Goal: Task Accomplishment & Management: Manage account settings

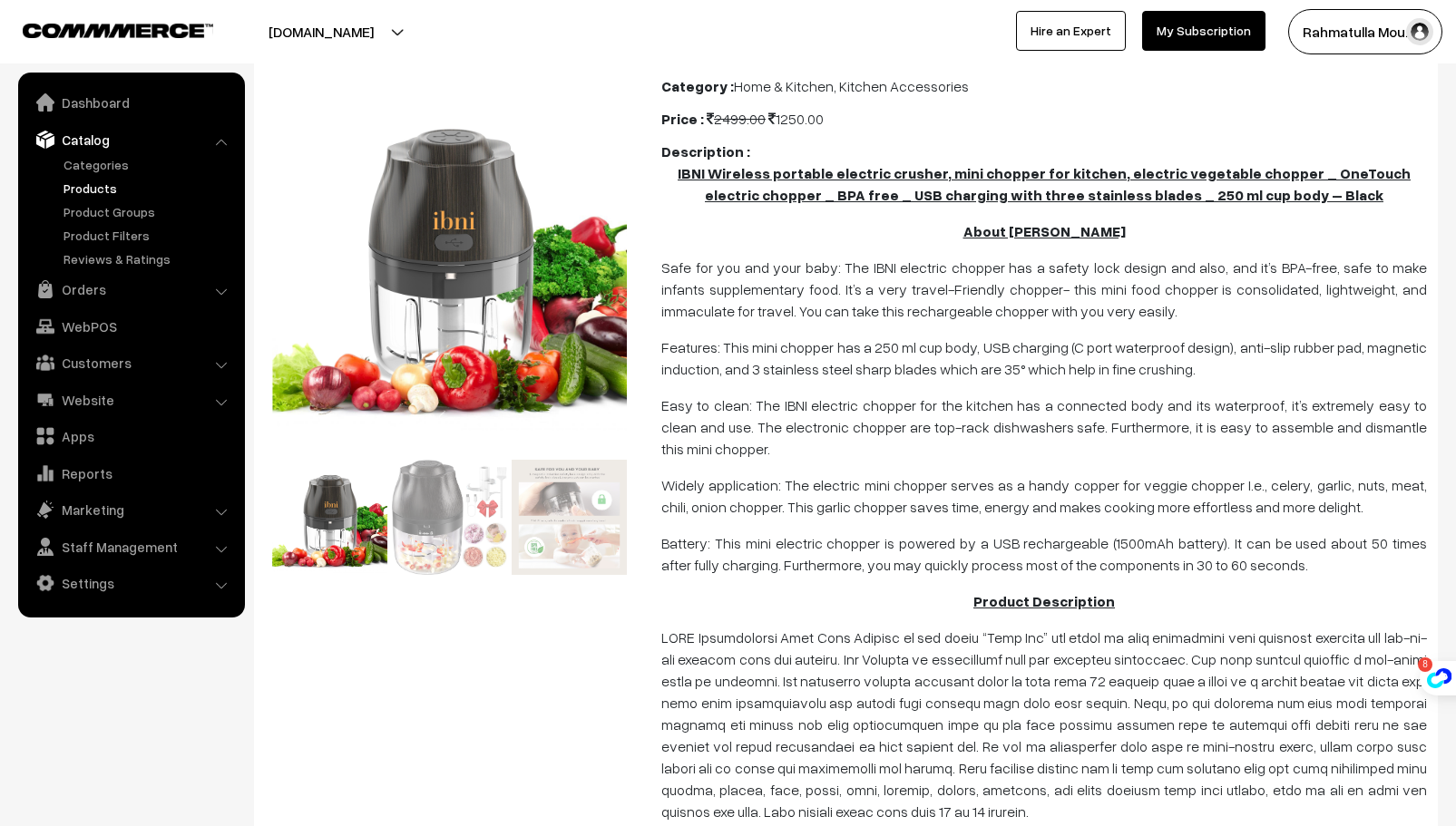
scroll to position [310, 0]
click at [93, 7] on link "Catalog" at bounding box center [130, 139] width 216 height 33
click at [89, 7] on link "Products" at bounding box center [149, 188] width 179 height 19
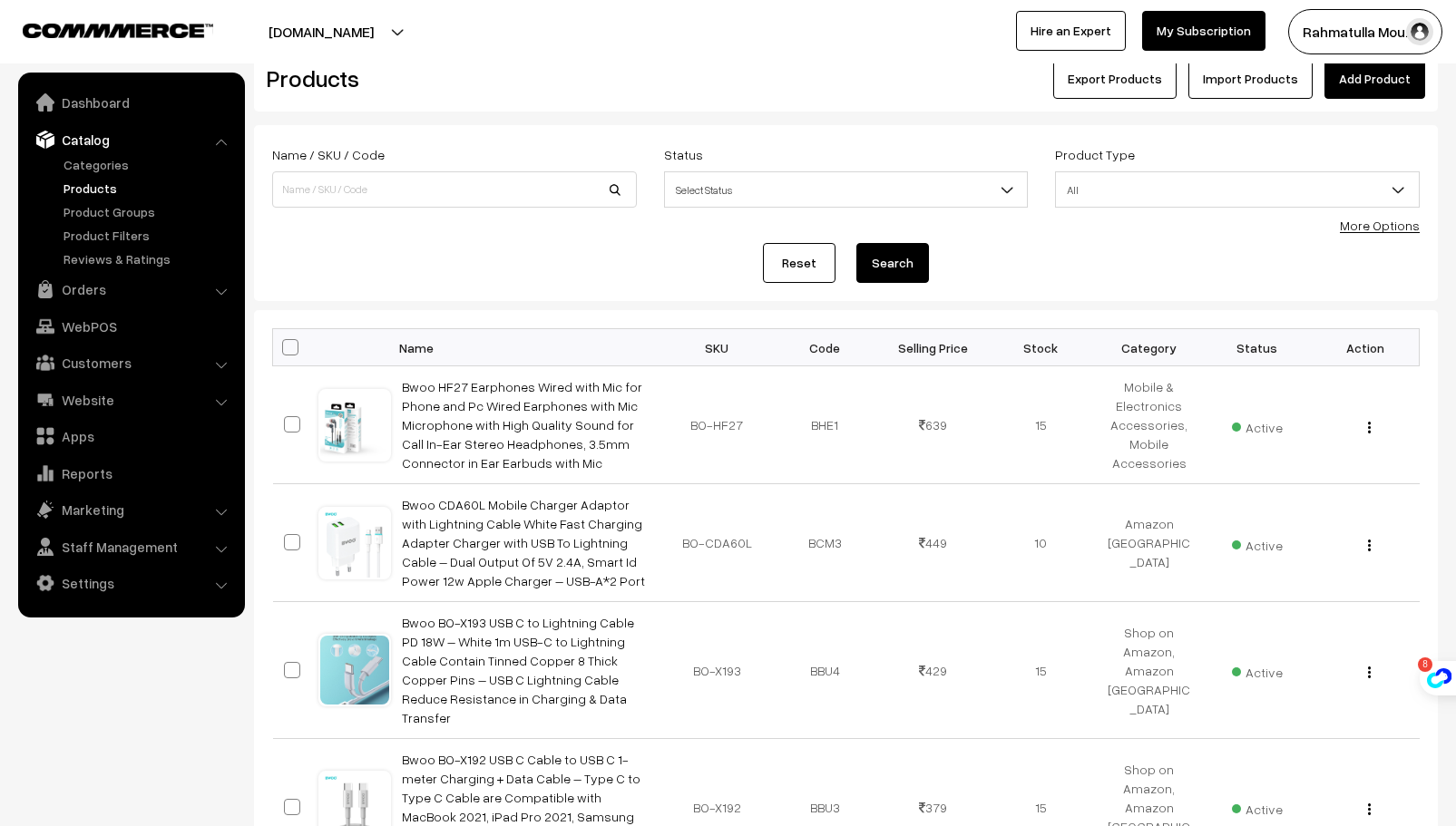
scroll to position [32, 0]
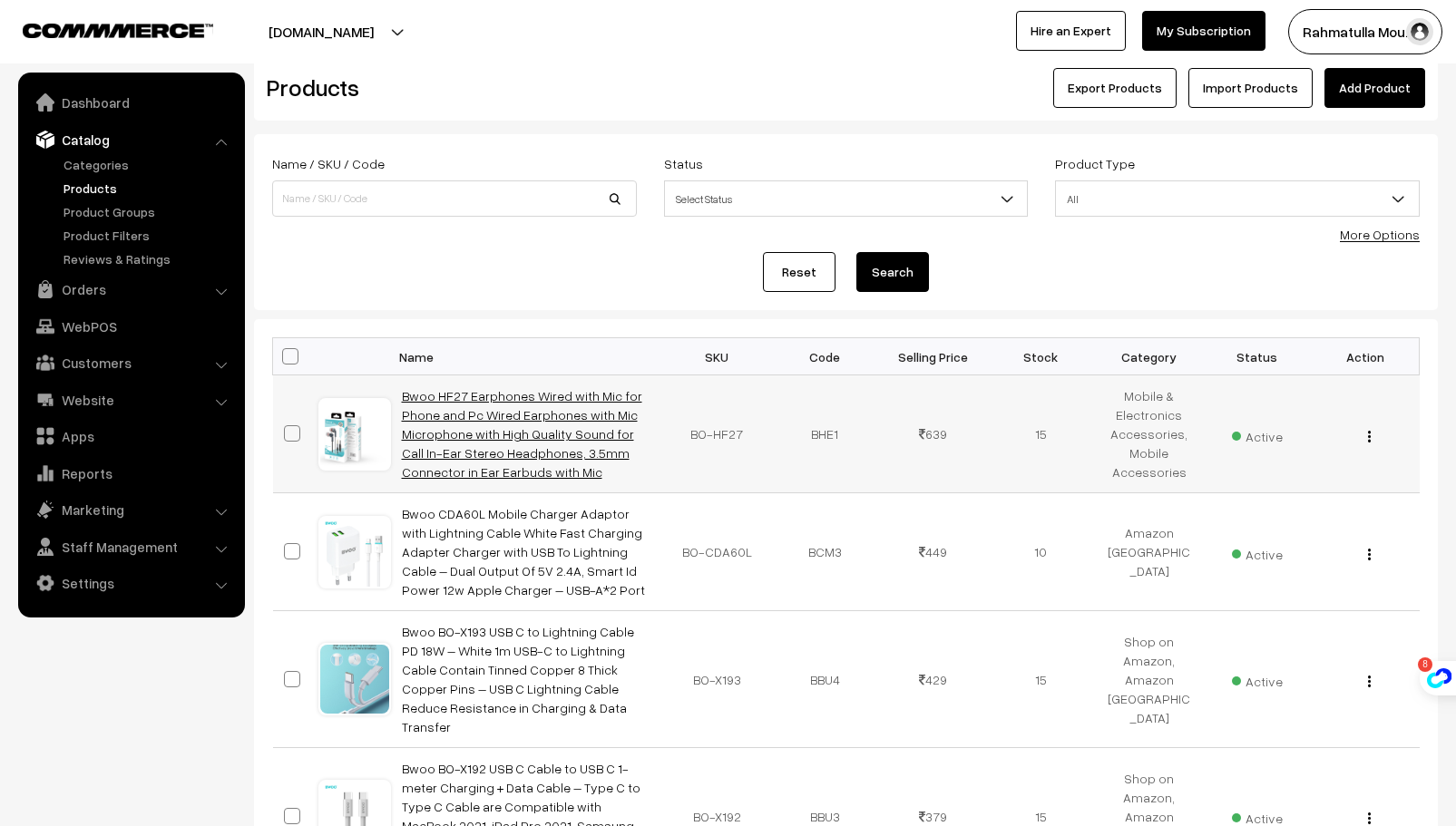
click at [550, 439] on link "Bwoo HF27 Earphones Wired with Mic for Phone and Pc Wired Earphones with Mic Mi…" at bounding box center [521, 434] width 240 height 92
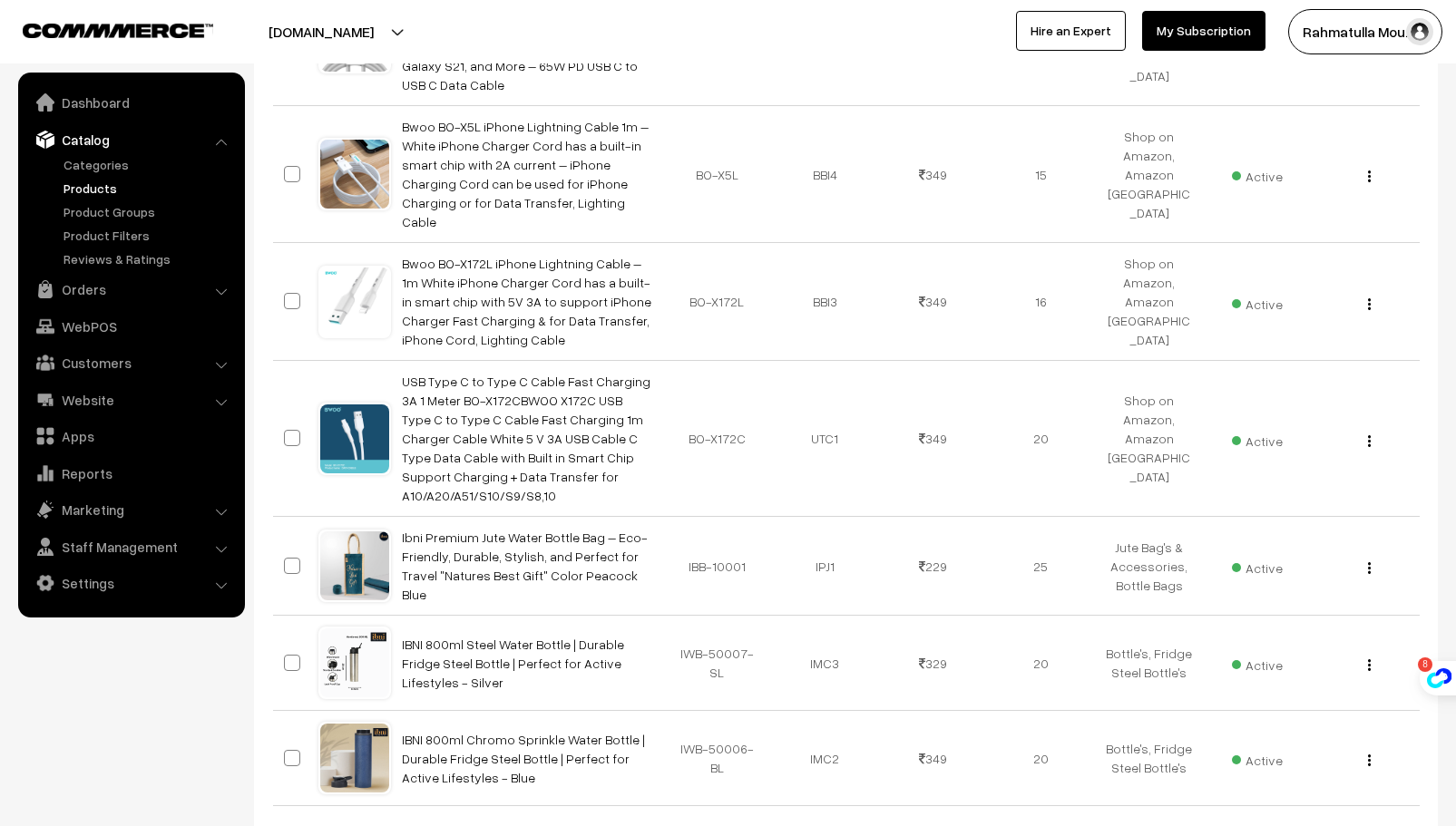
scroll to position [939, 0]
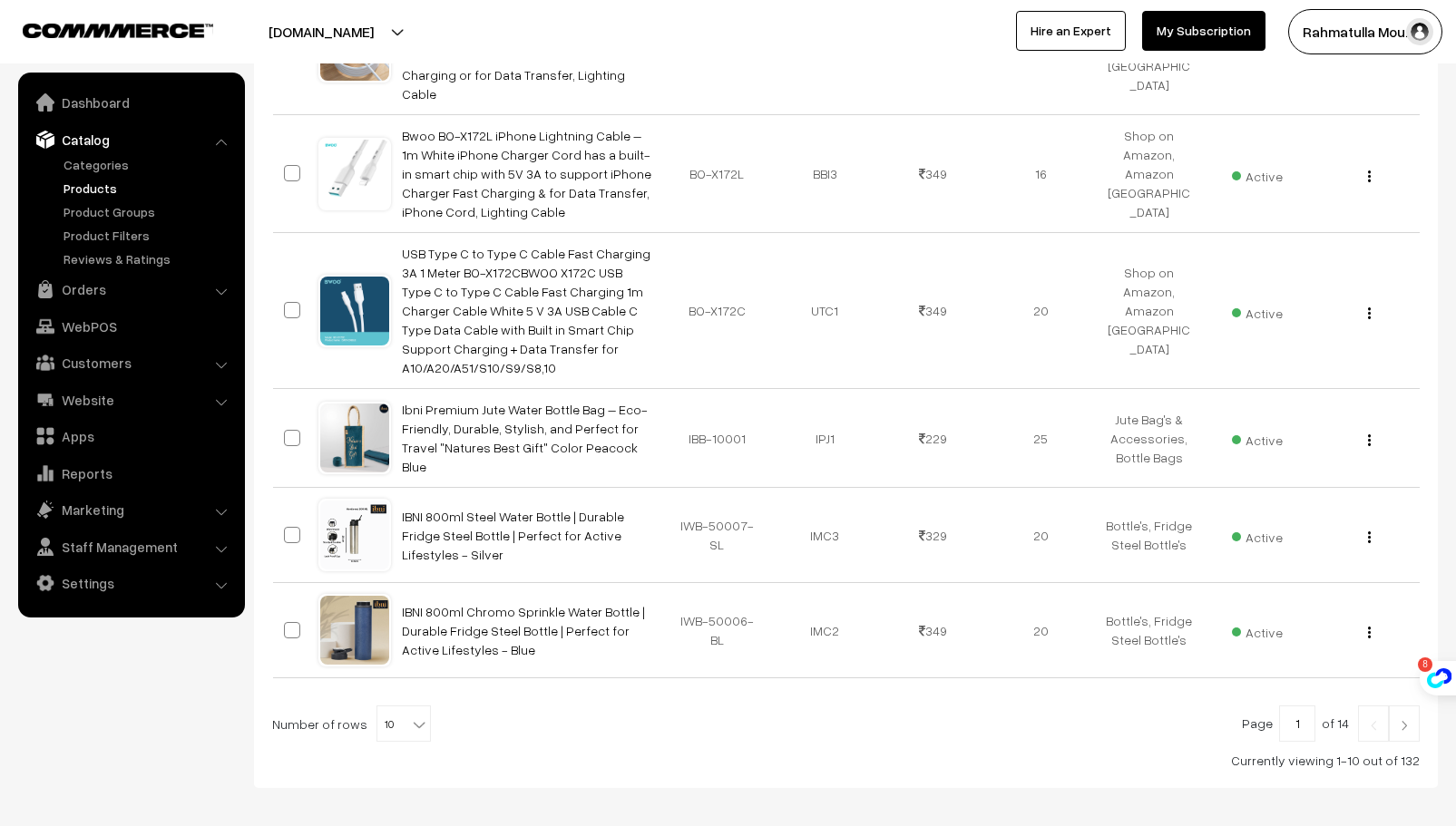
click at [415, 716] on b at bounding box center [419, 724] width 18 height 18
select select "100"
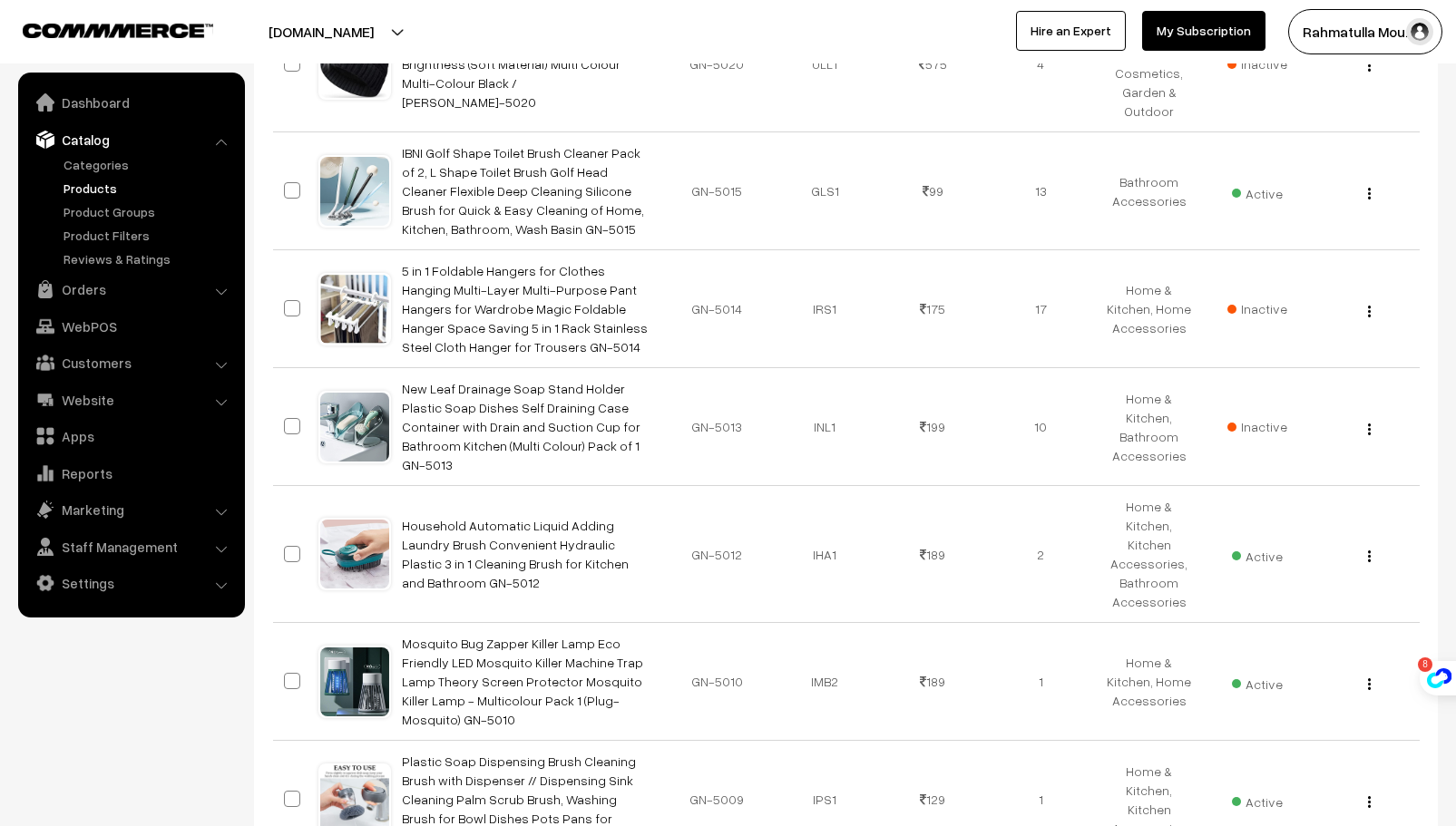
scroll to position [11078, 0]
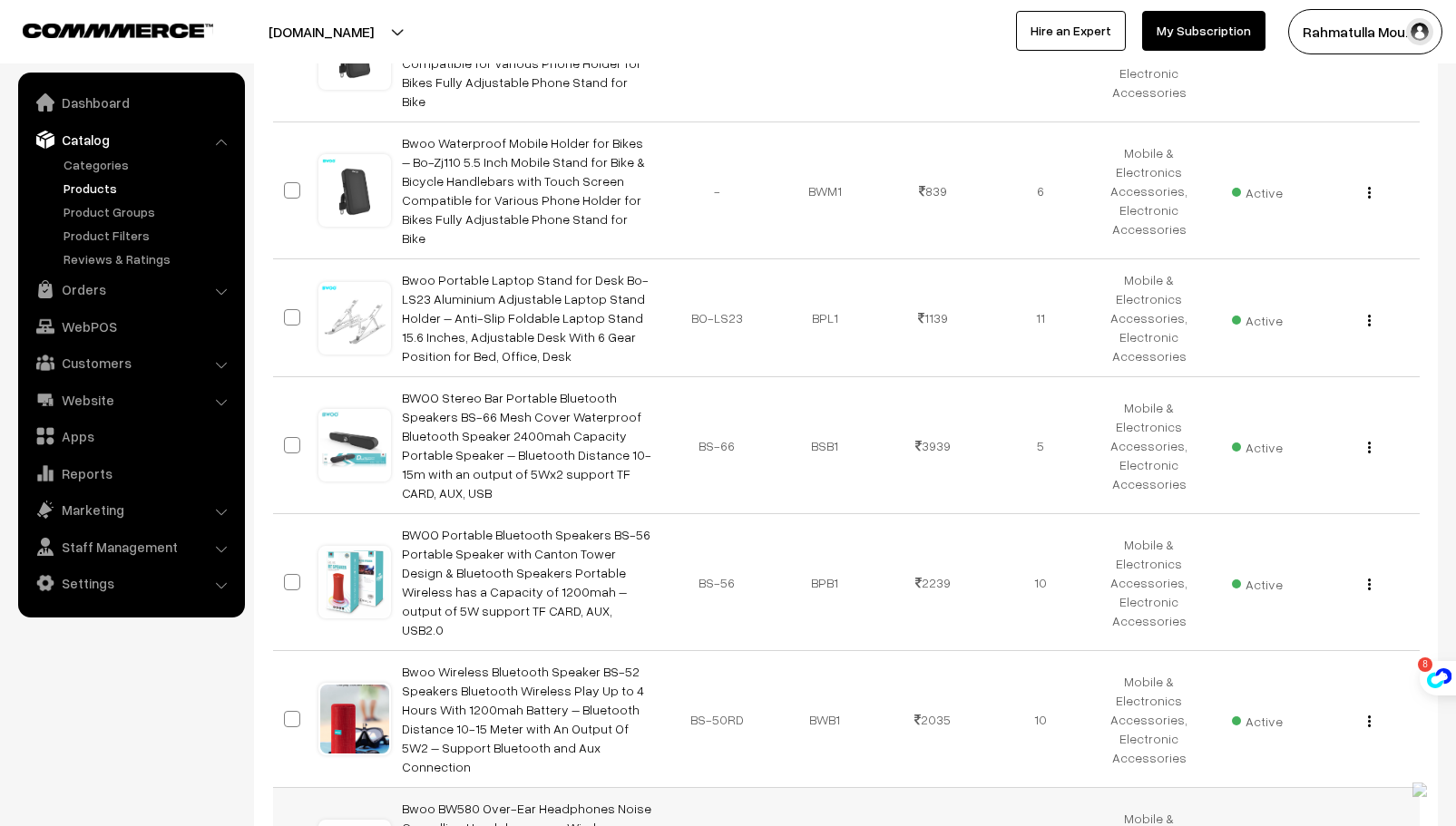
scroll to position [3696, 0]
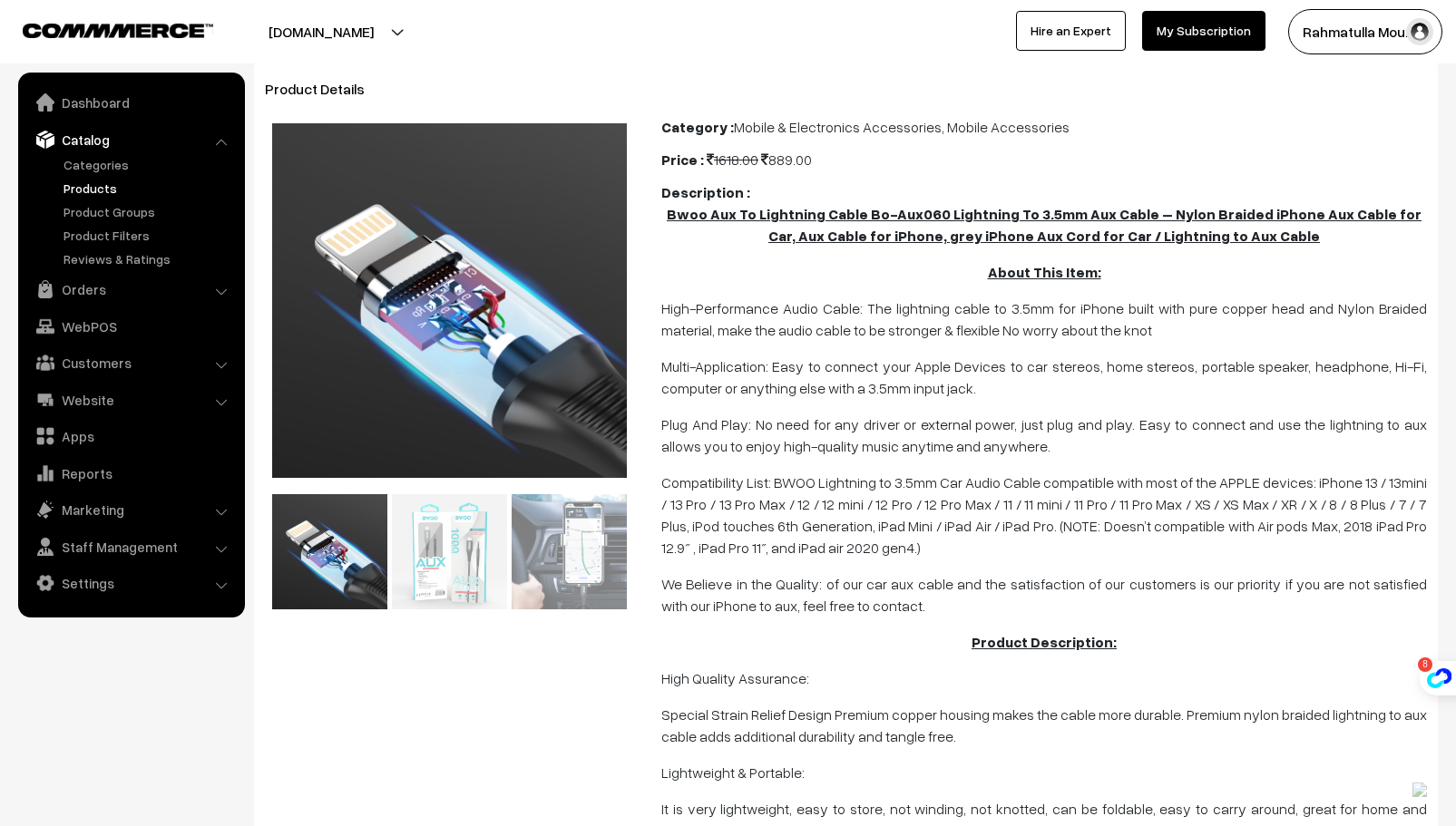
scroll to position [181, 0]
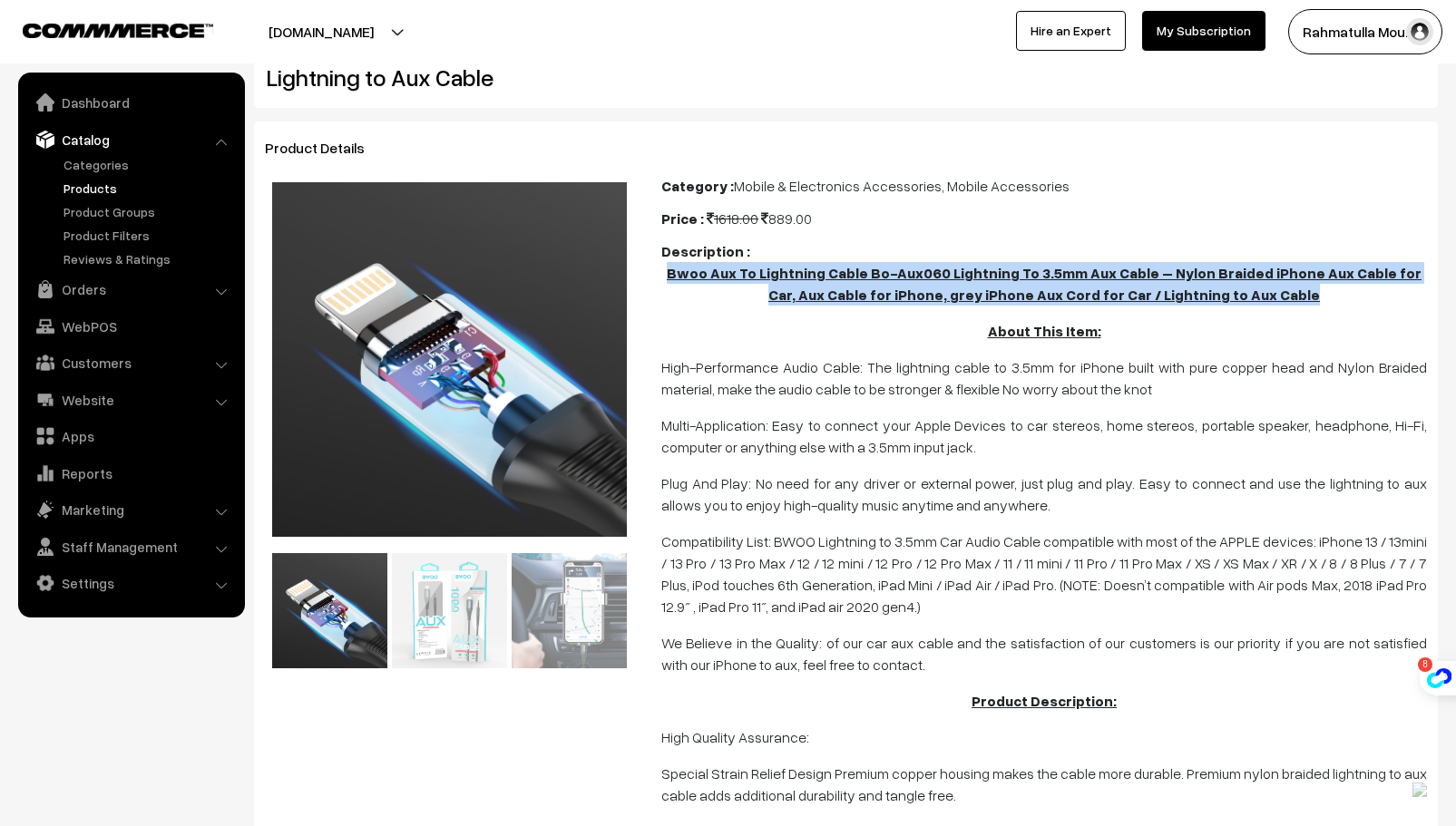
drag, startPoint x: 674, startPoint y: 271, endPoint x: 1313, endPoint y: 292, distance: 639.3
click at [1313, 292] on p "Bwoo Aux To Lightning Cable Bo-Aux060 Lightning To 3.5mm Aux Cable – Nylon Brai…" at bounding box center [1044, 284] width 765 height 44
copy b "Bwoo Aux To Lightning Cable Bo-Aux060 Lightning To 3.5mm Aux Cable – Nylon Brai…"
click at [87, 185] on link "Products" at bounding box center [149, 188] width 179 height 19
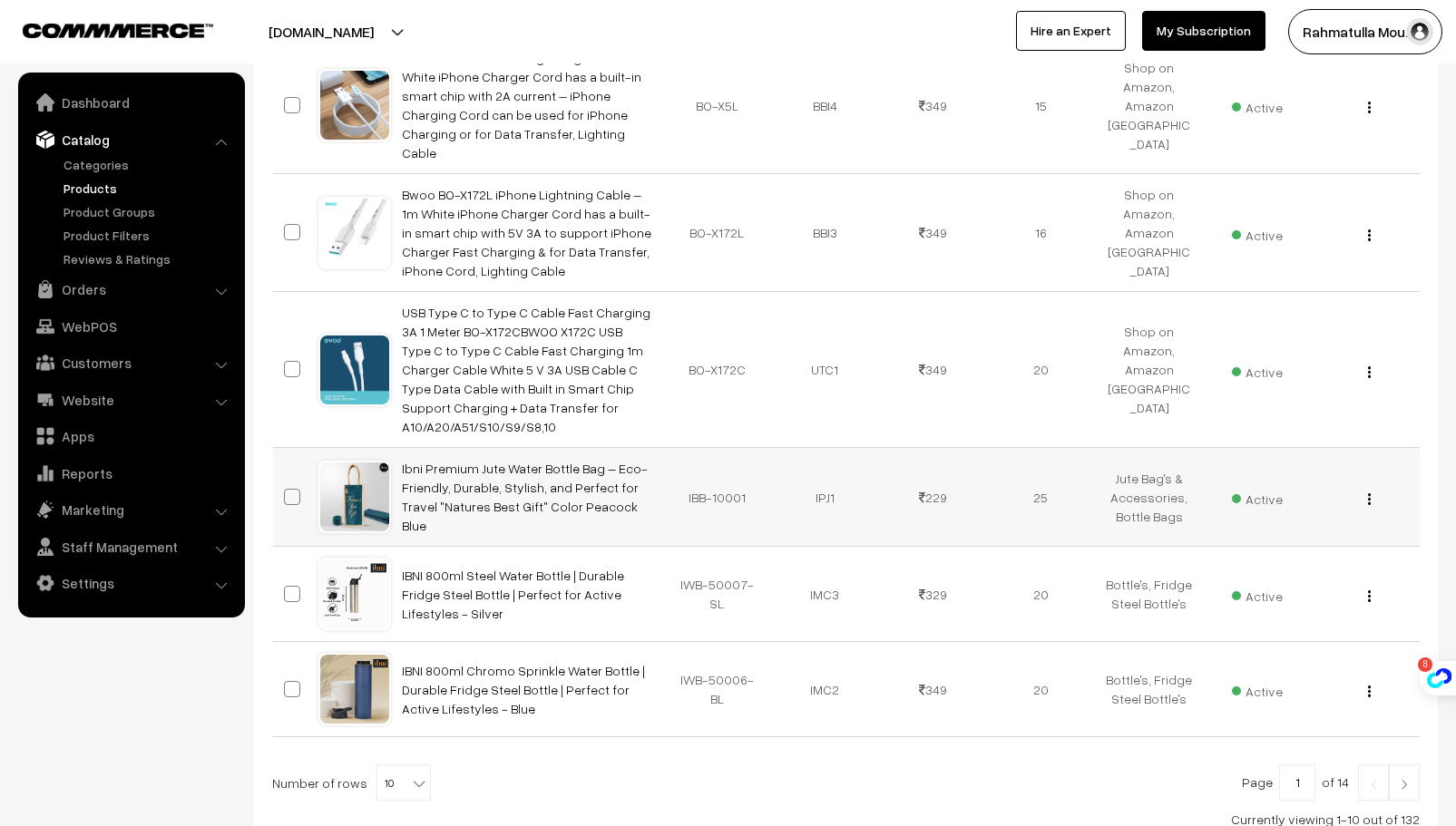
scroll to position [939, 0]
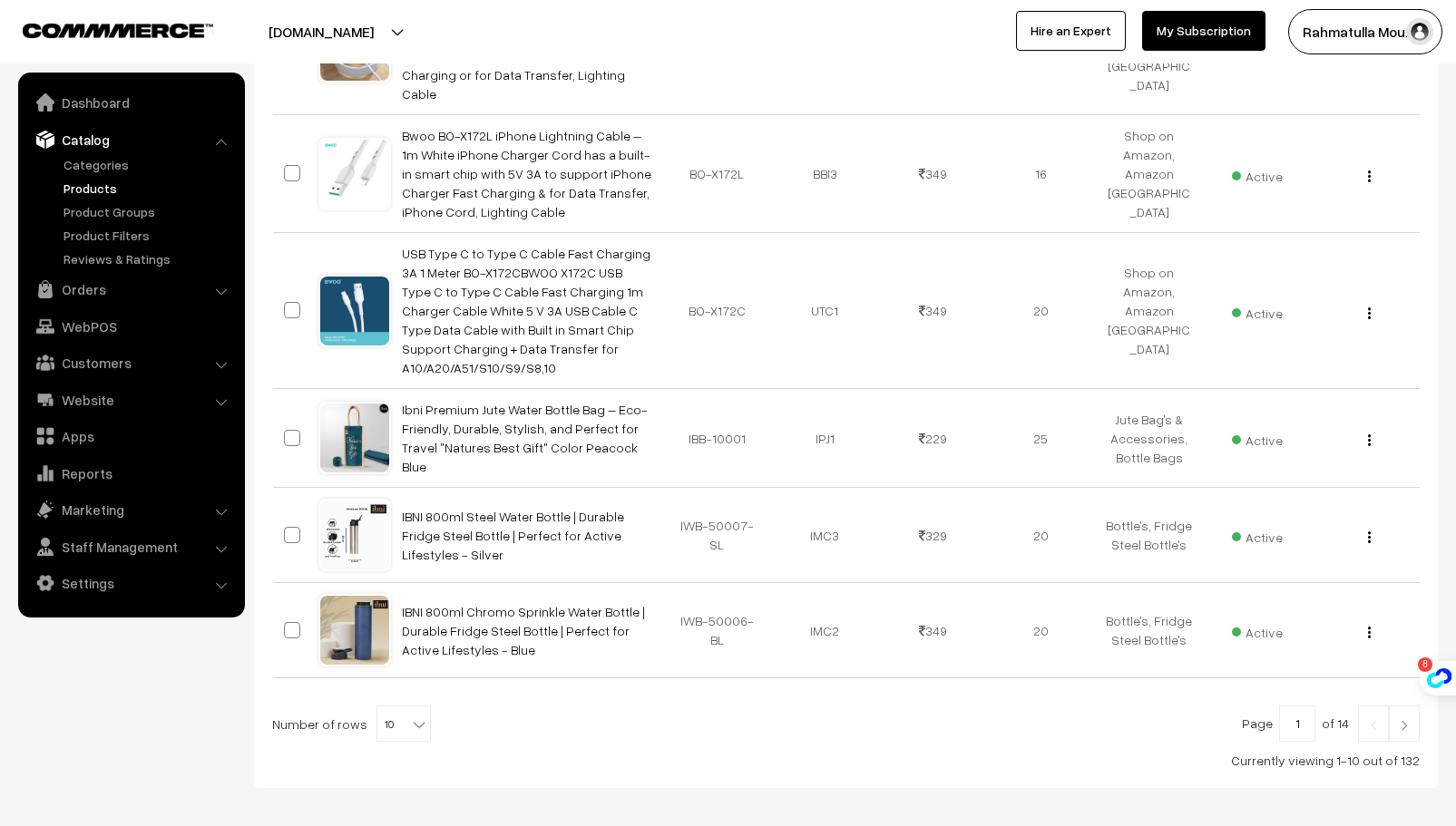
click at [410, 716] on b at bounding box center [419, 724] width 18 height 18
select select "100"
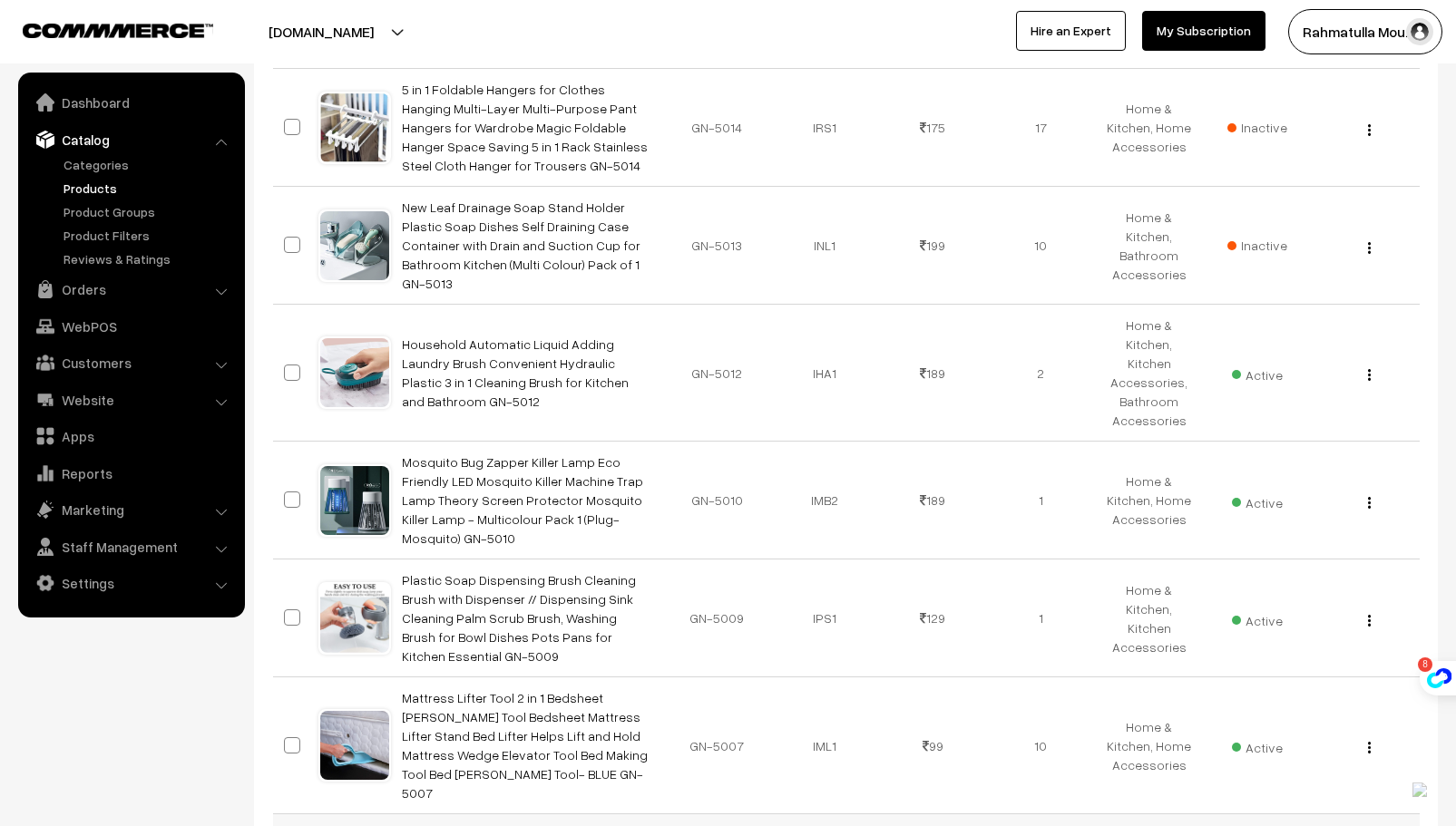
scroll to position [11078, 0]
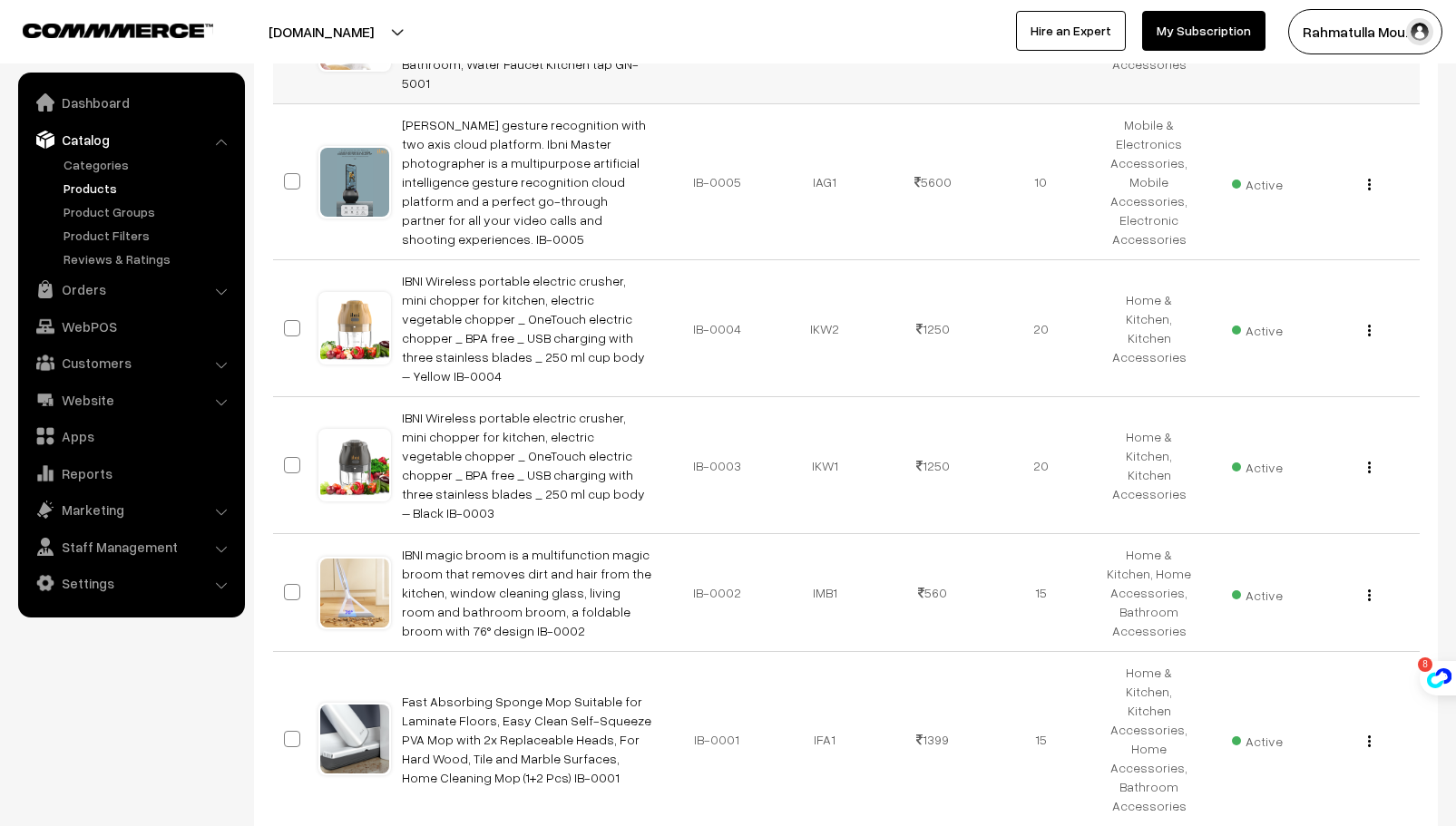
scroll to position [726, 0]
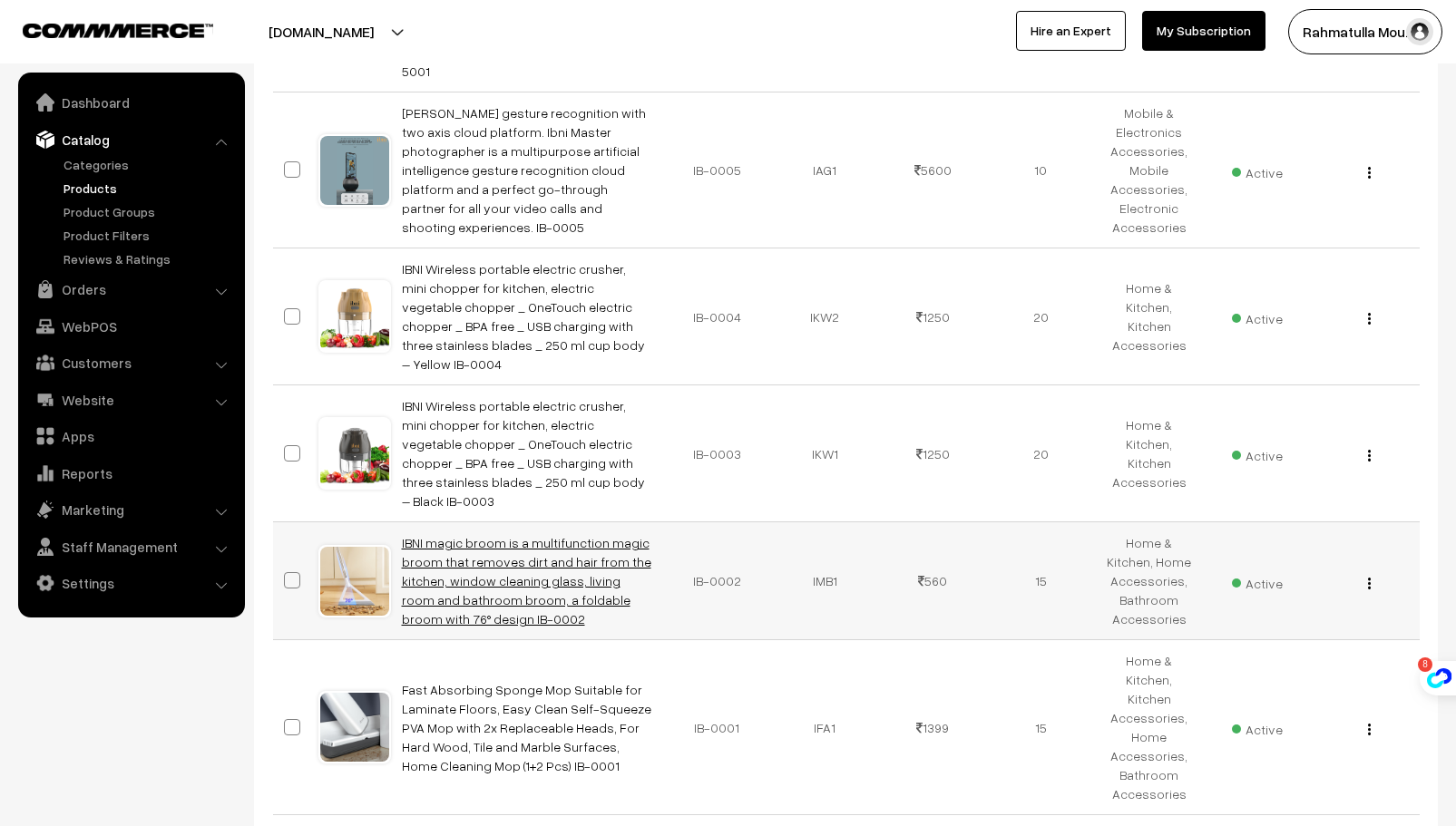
click at [513, 535] on link "IBNI magic broom is a multifunction magic broom that removes dirt and hair from…" at bounding box center [526, 581] width 250 height 92
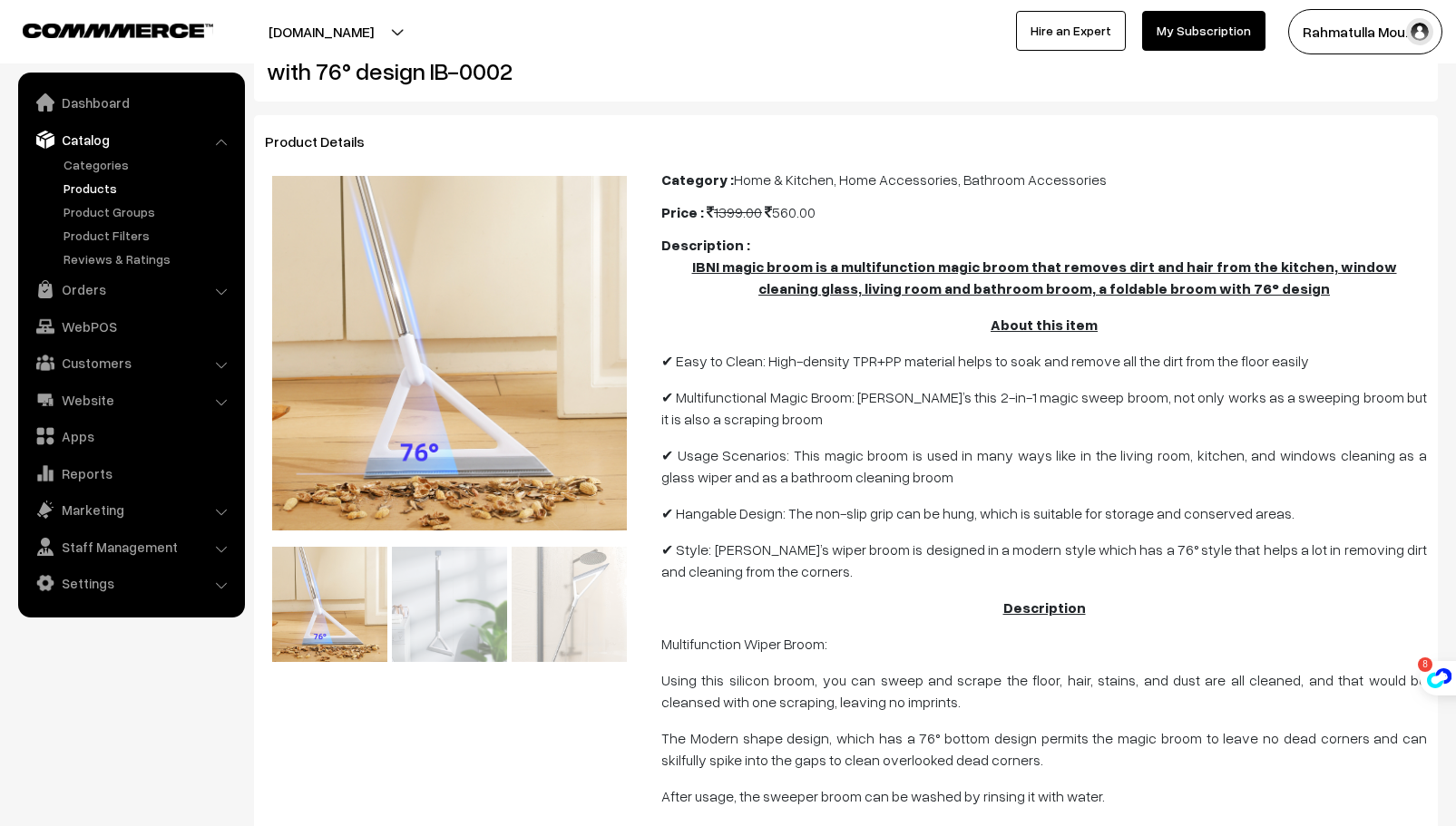
scroll to position [91, 0]
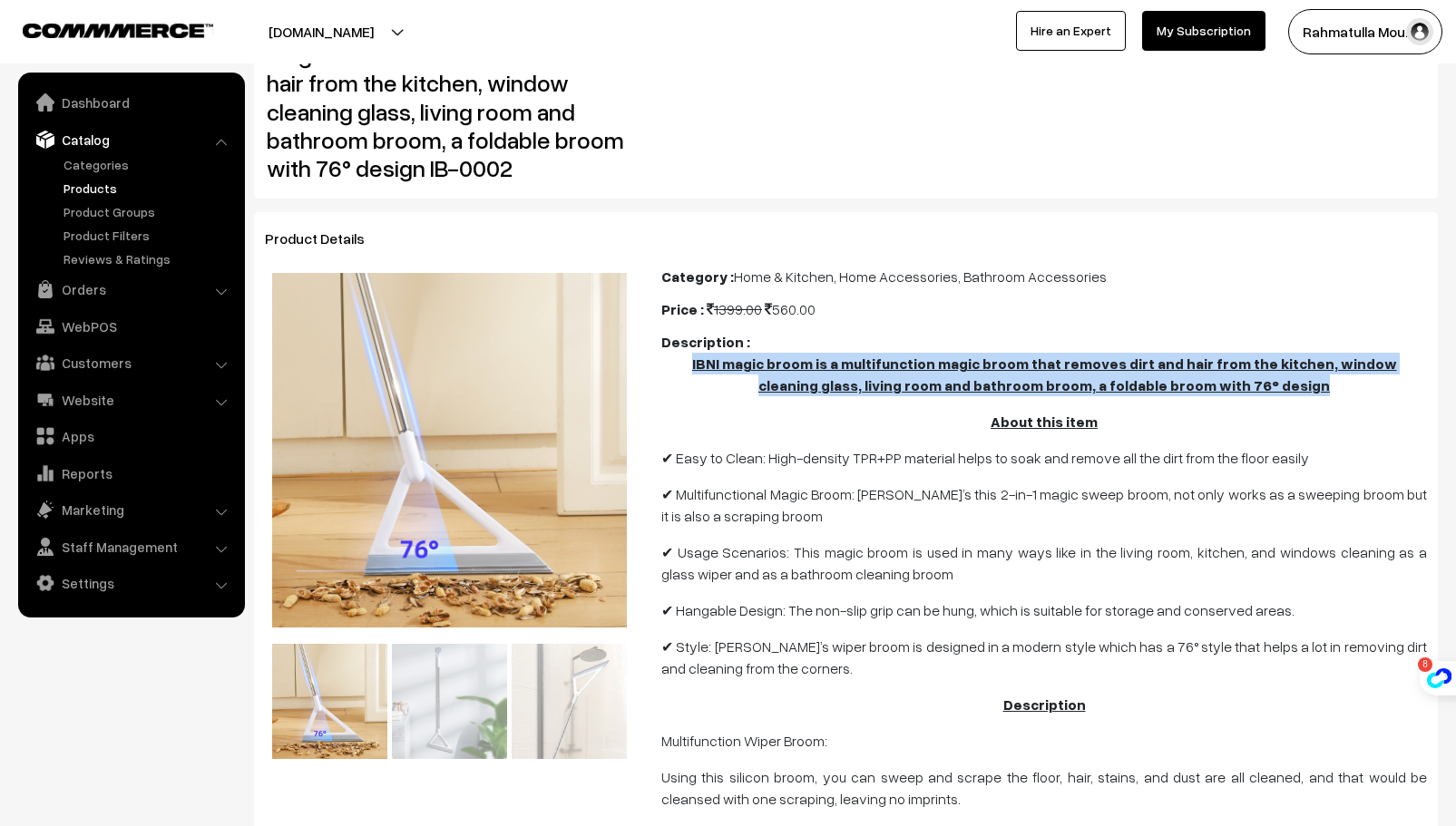
drag, startPoint x: 676, startPoint y: 361, endPoint x: 1317, endPoint y: 389, distance: 641.6
click at [1317, 389] on p "IBNI magic broom is a multifunction magic broom that removes dirt and hair from…" at bounding box center [1044, 375] width 765 height 44
copy u "IBNI magic broom is a multifunction magic broom that removes dirt and hair from…"
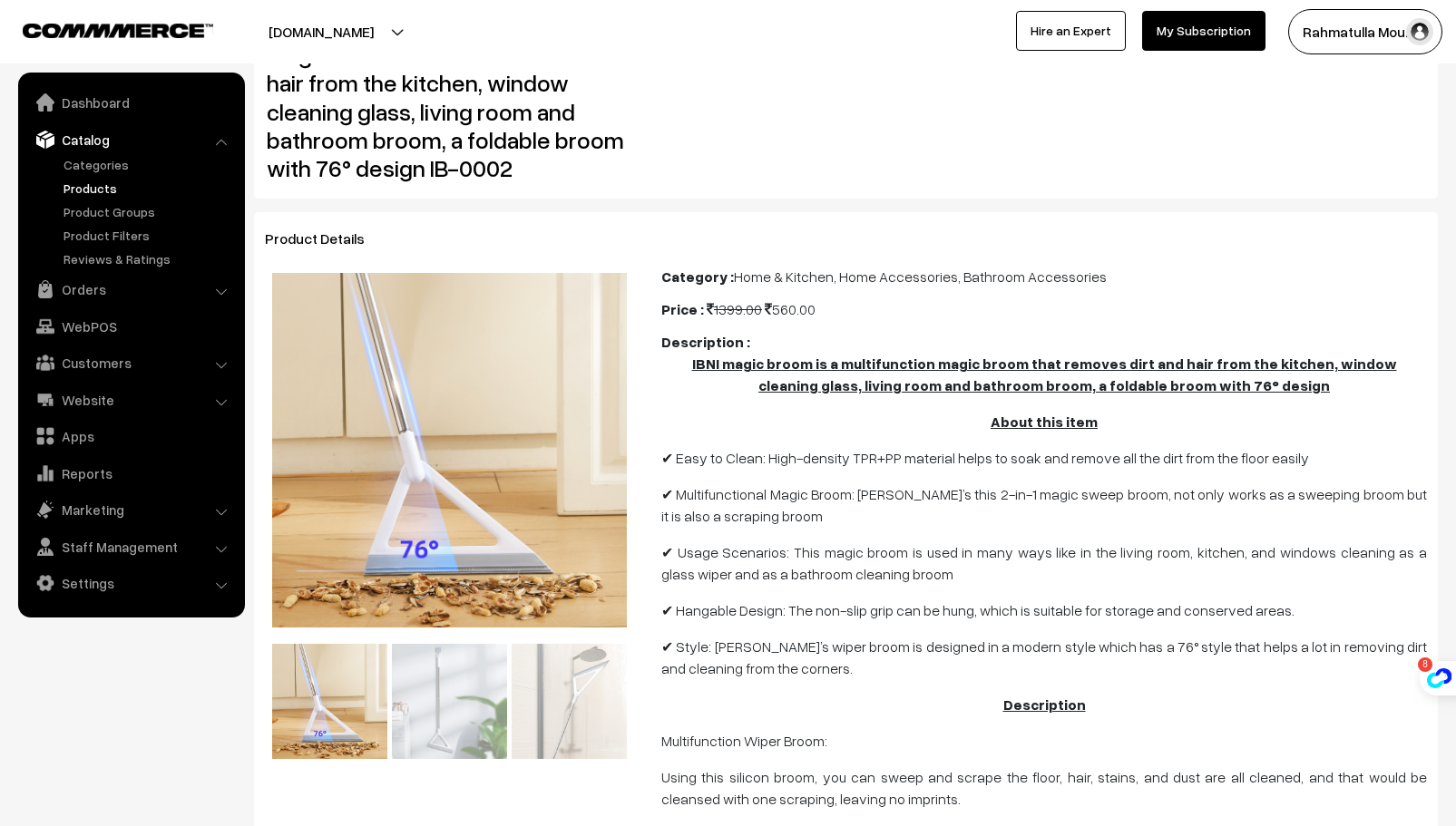
click at [970, 429] on p "About this item" at bounding box center [1044, 421] width 765 height 21
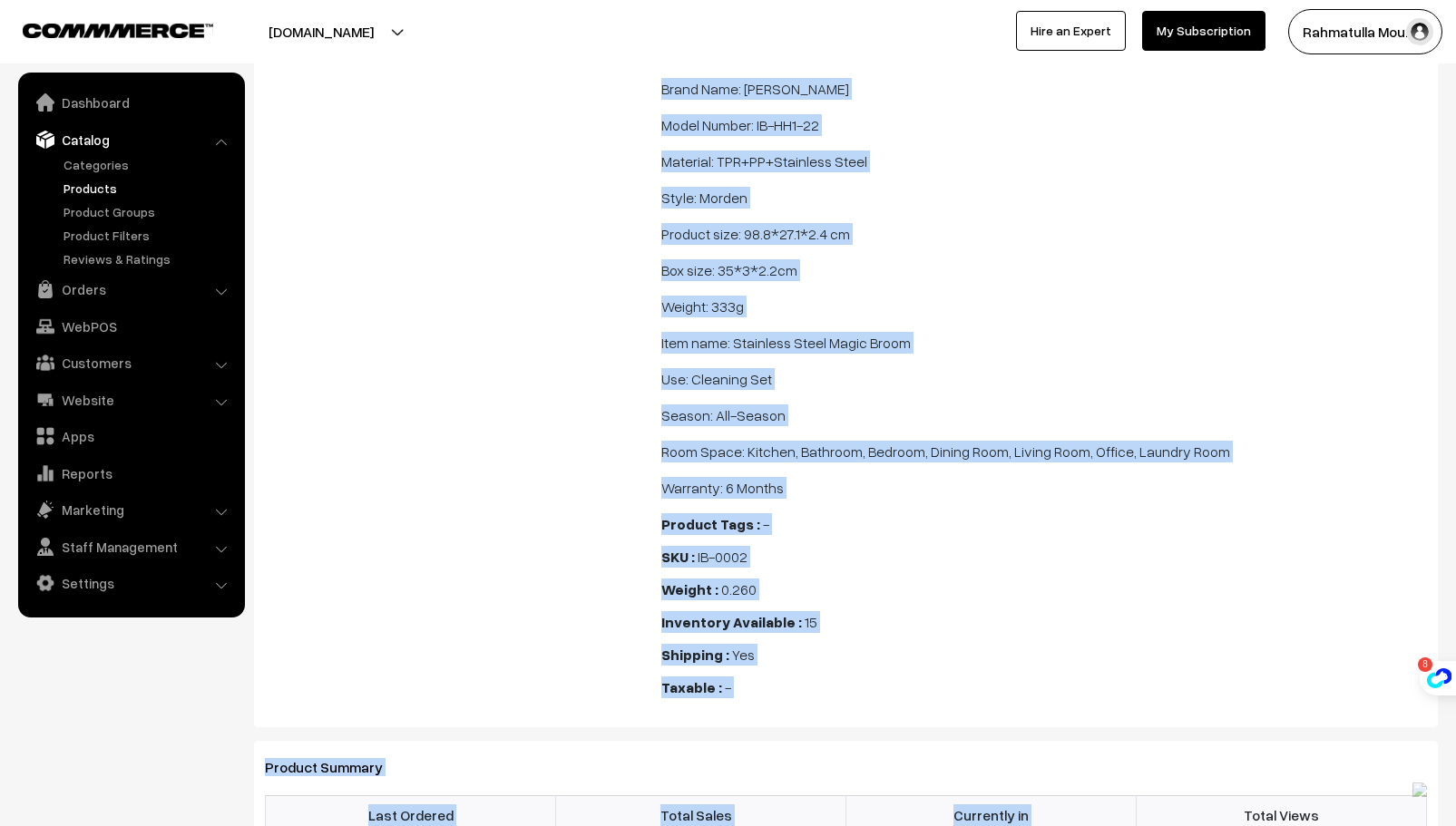
scroll to position [1612, 0]
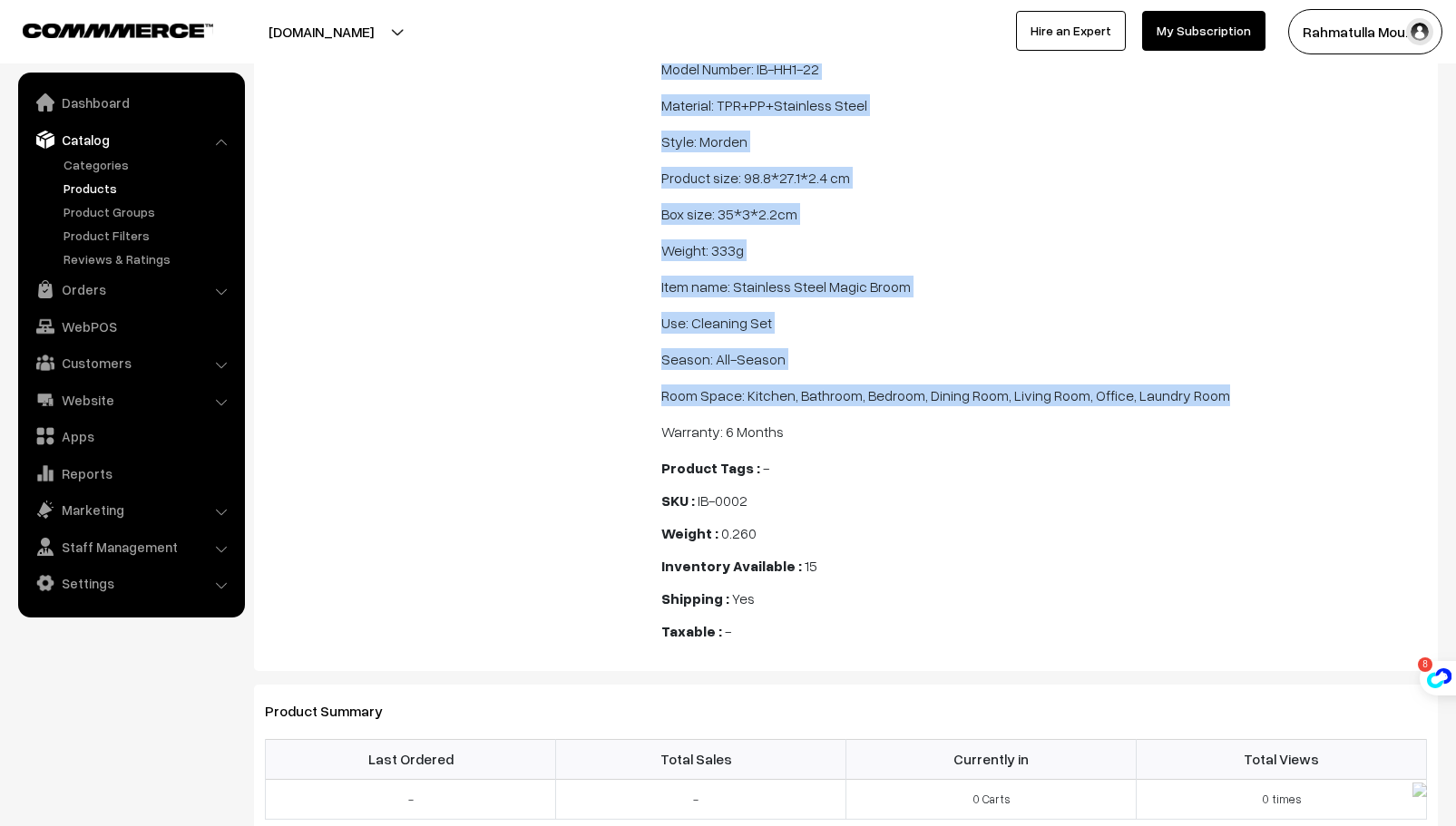
drag, startPoint x: 986, startPoint y: 424, endPoint x: 1219, endPoint y: 412, distance: 233.3
copy span "About this item ✔ Easy to Clean: High-density TPR+PP material helps to soak and…"
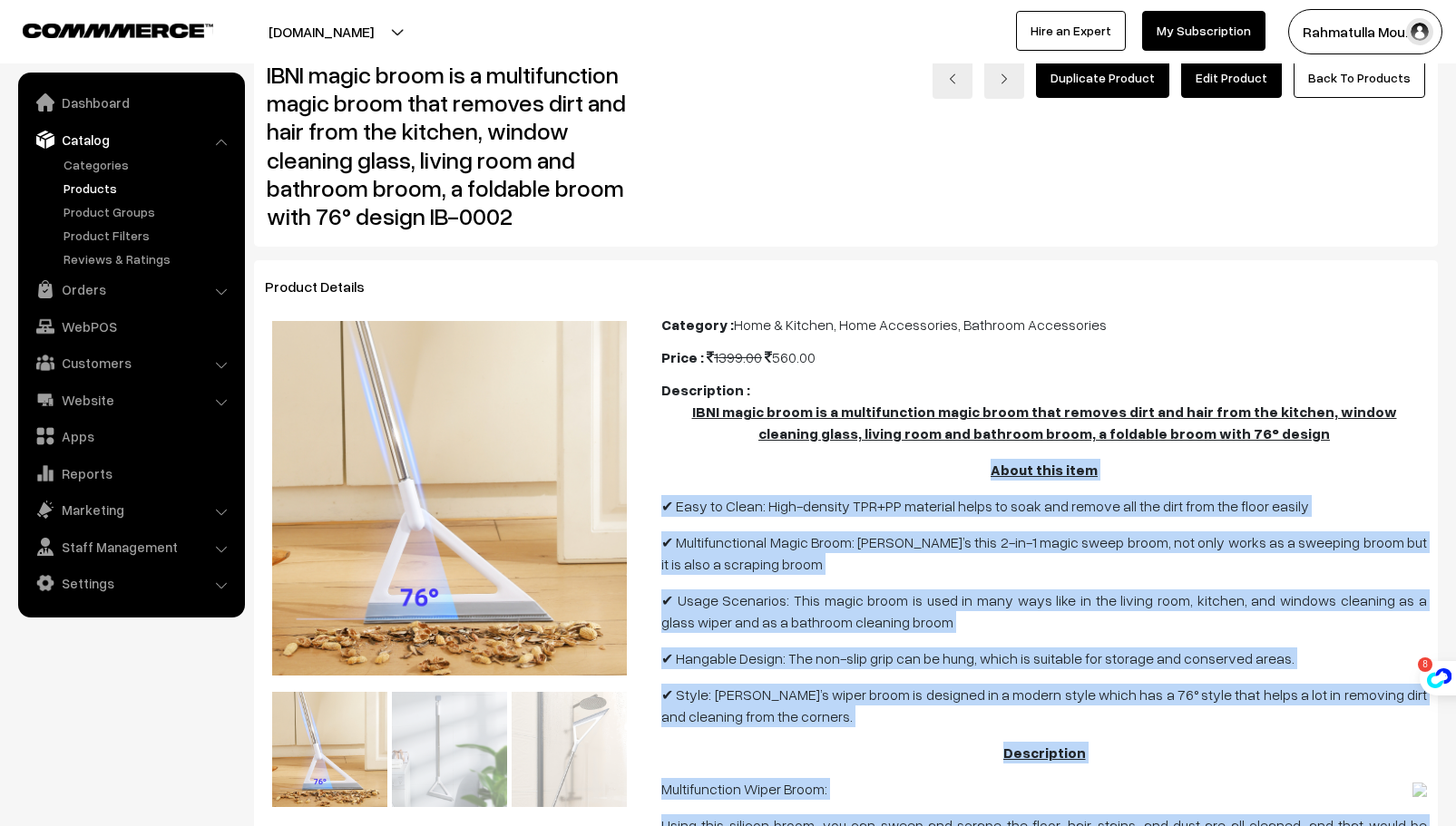
scroll to position [0, 0]
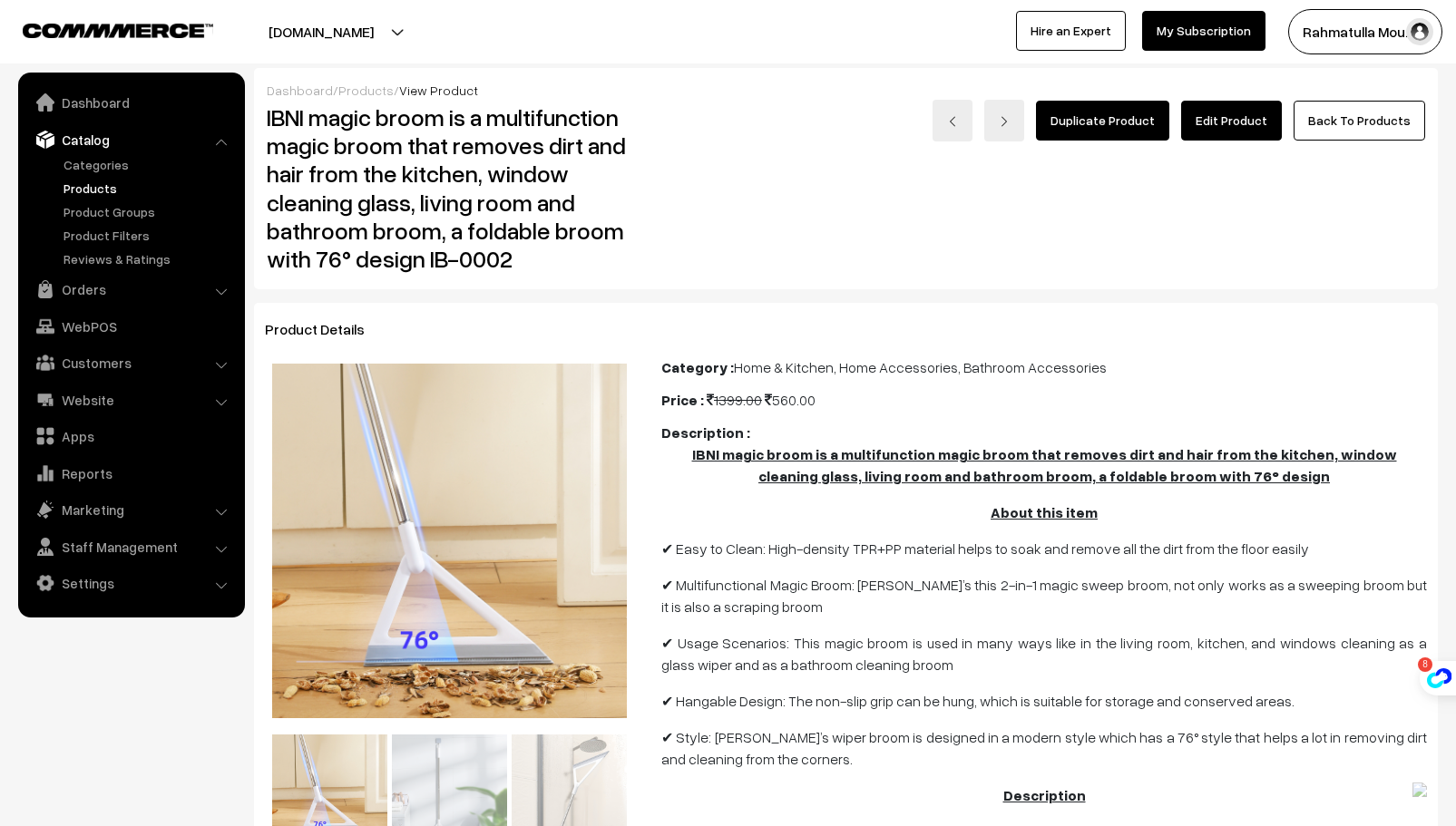
click at [898, 406] on div "Price : 1399.00 560.00" at bounding box center [1044, 399] width 765 height 21
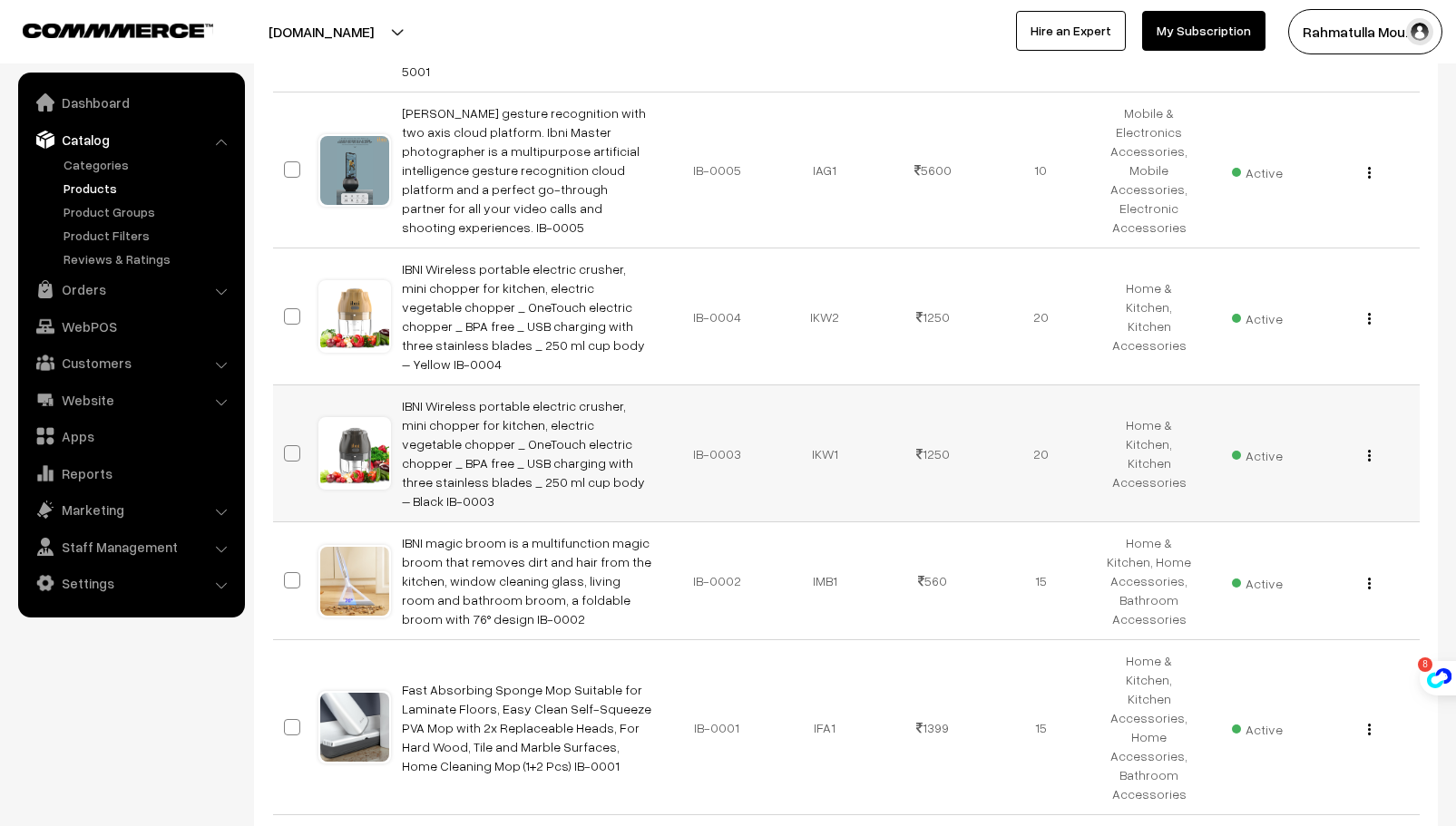
scroll to position [726, 0]
click at [1370, 577] on img "button" at bounding box center [1369, 583] width 3 height 12
click at [1227, 629] on link "Edit" at bounding box center [1288, 648] width 154 height 40
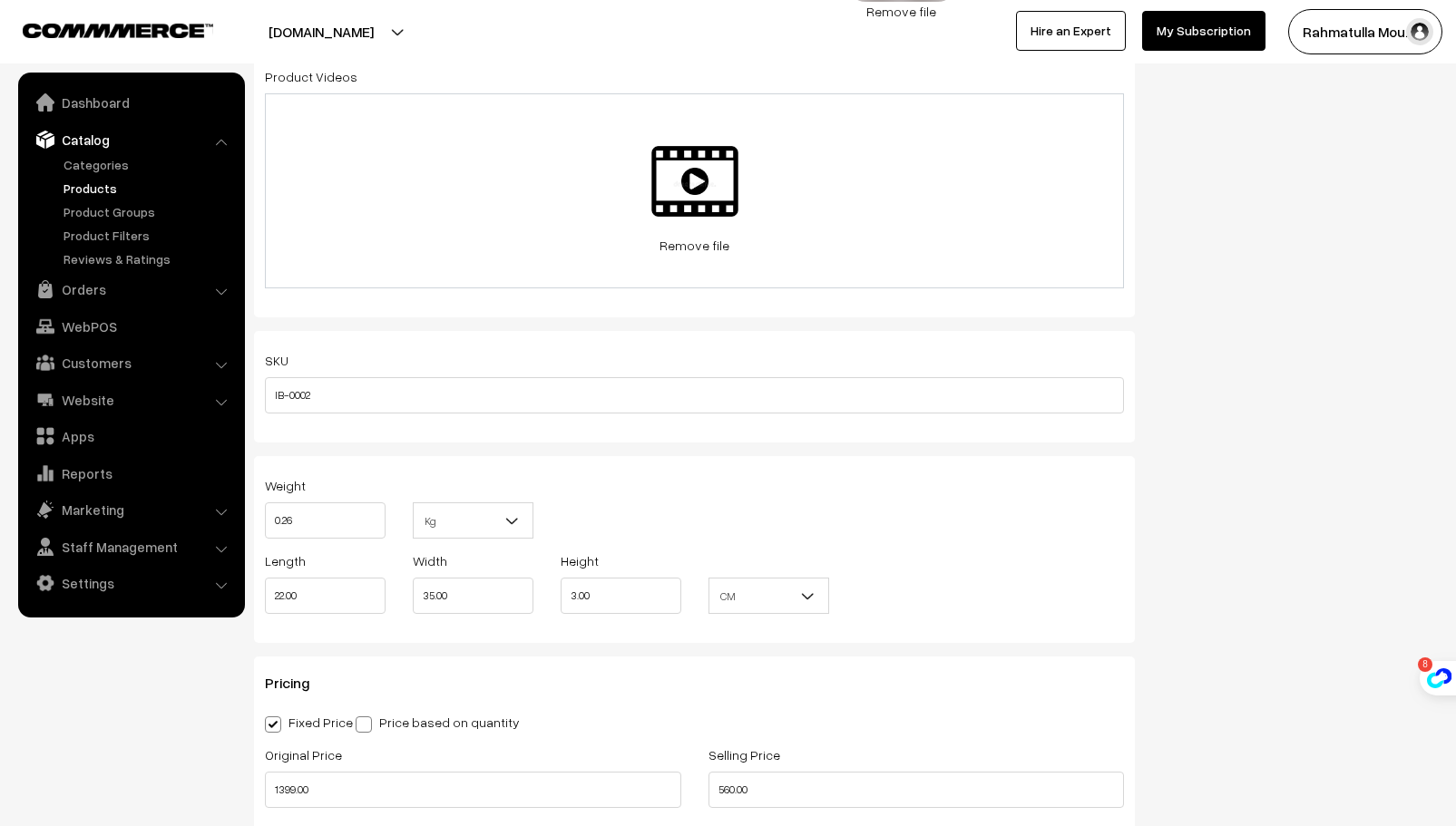
scroll to position [1360, 0]
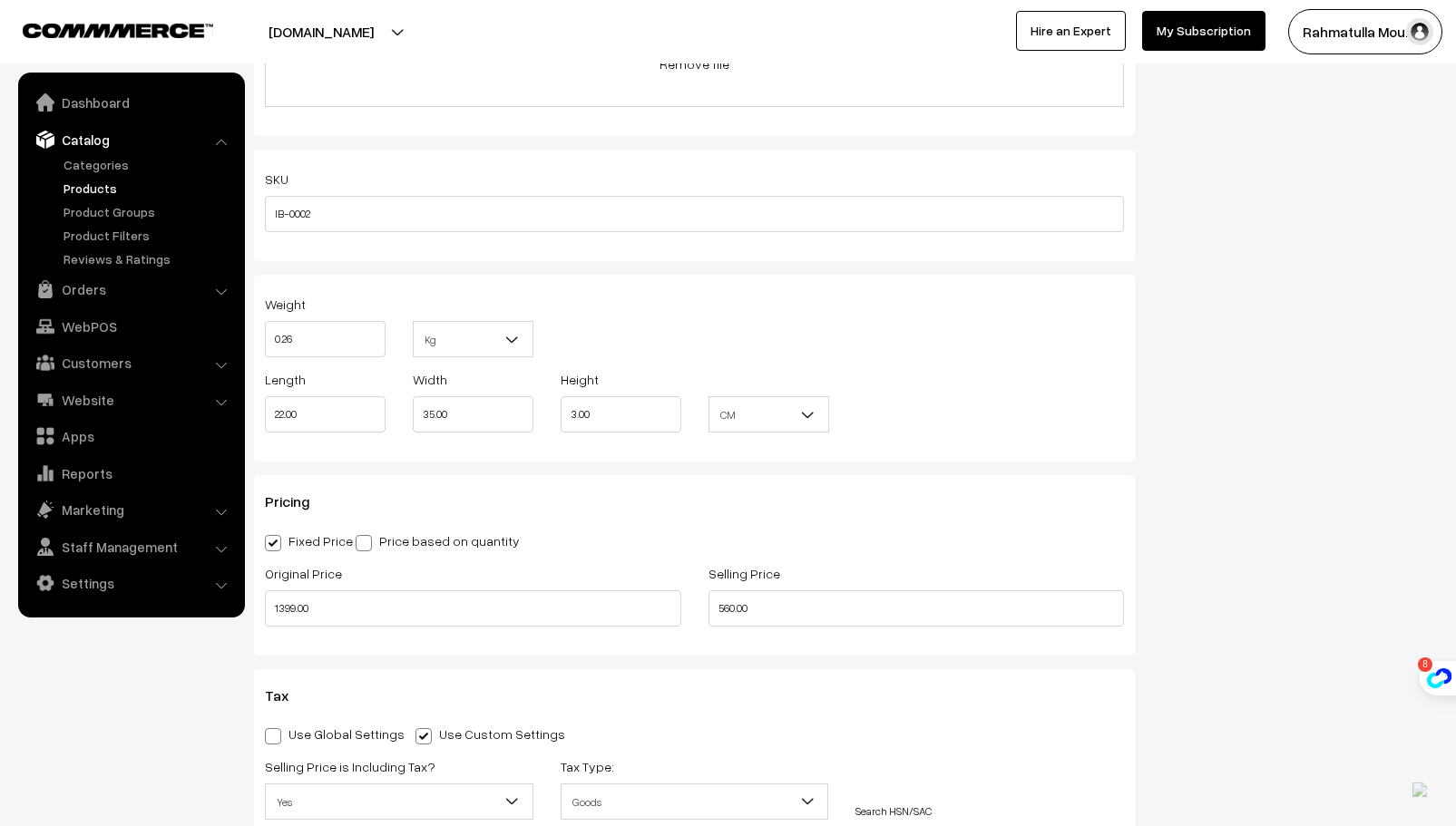
click at [92, 186] on link "Products" at bounding box center [149, 188] width 179 height 19
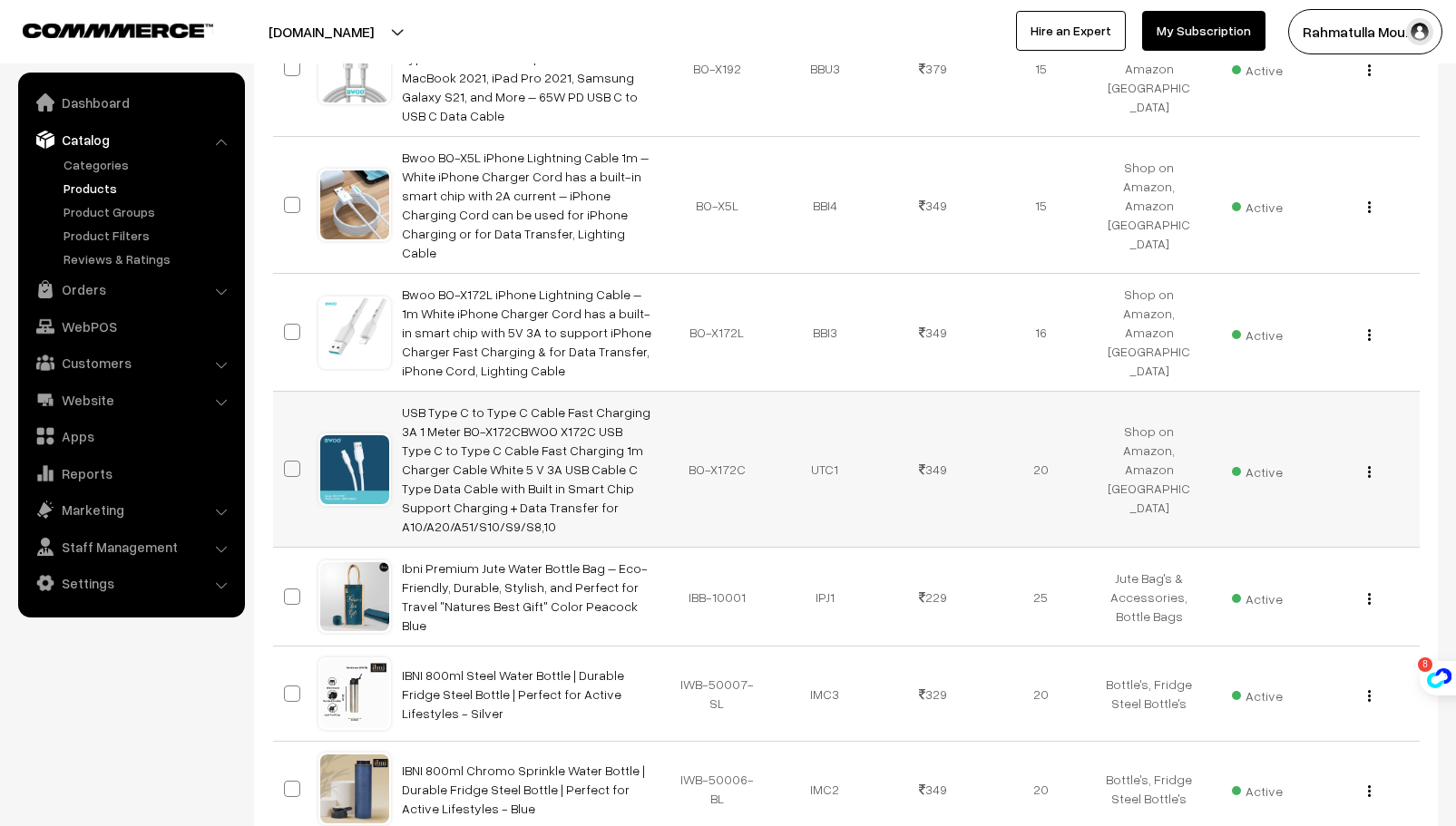
scroll to position [939, 0]
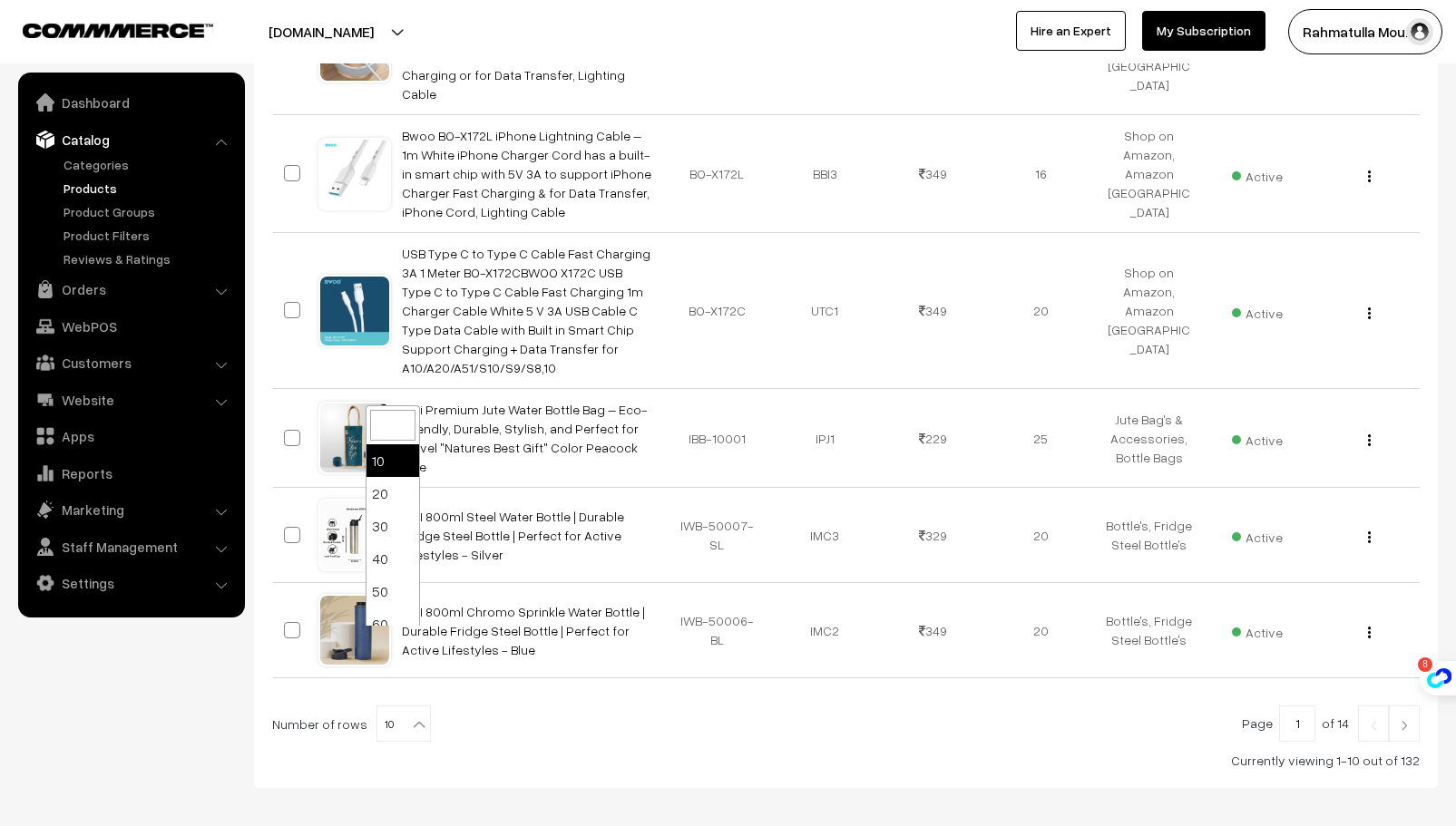
click at [419, 706] on span "10" at bounding box center [404, 724] width 52 height 36
select select "100"
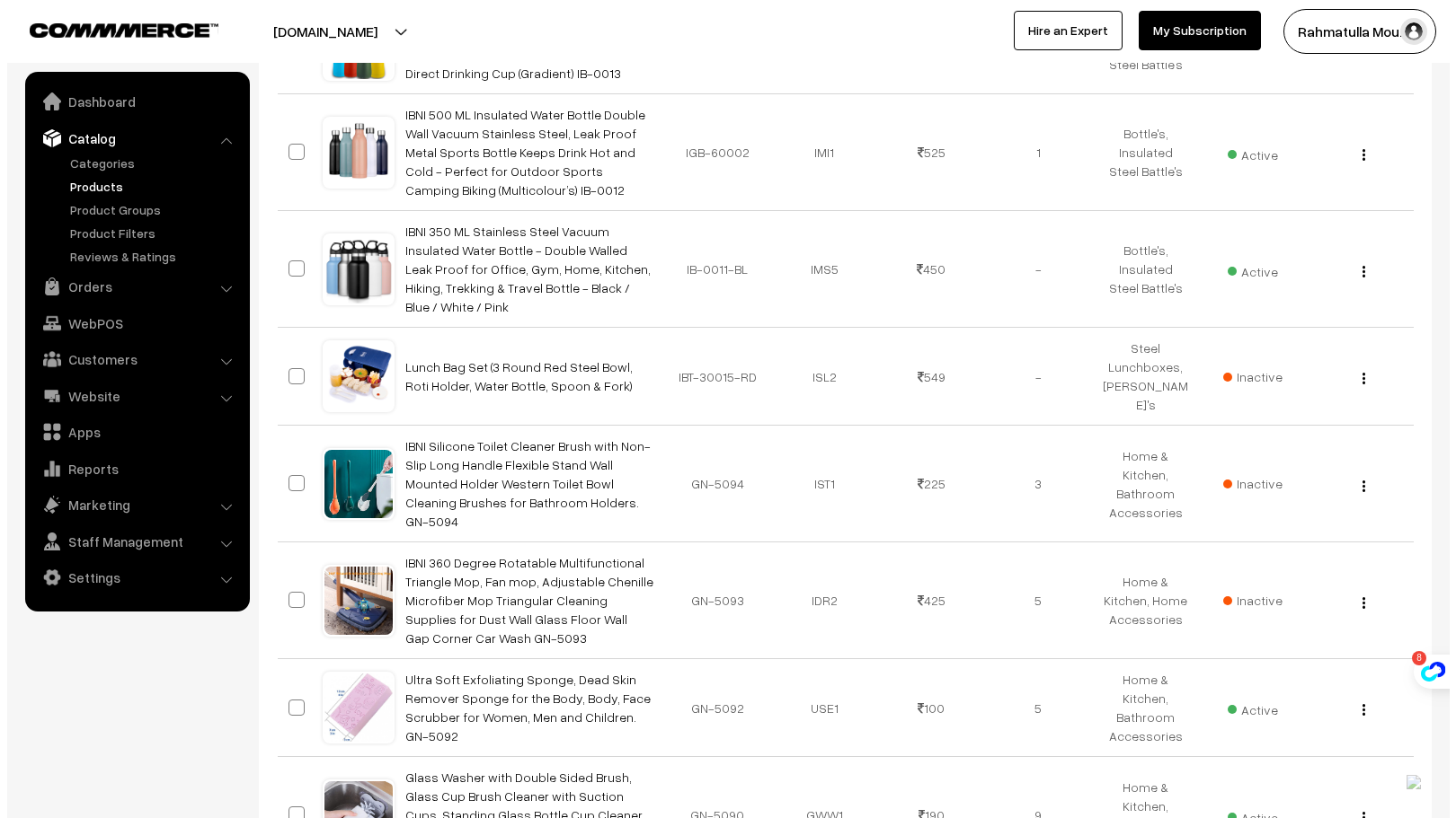
scroll to position [2965, 0]
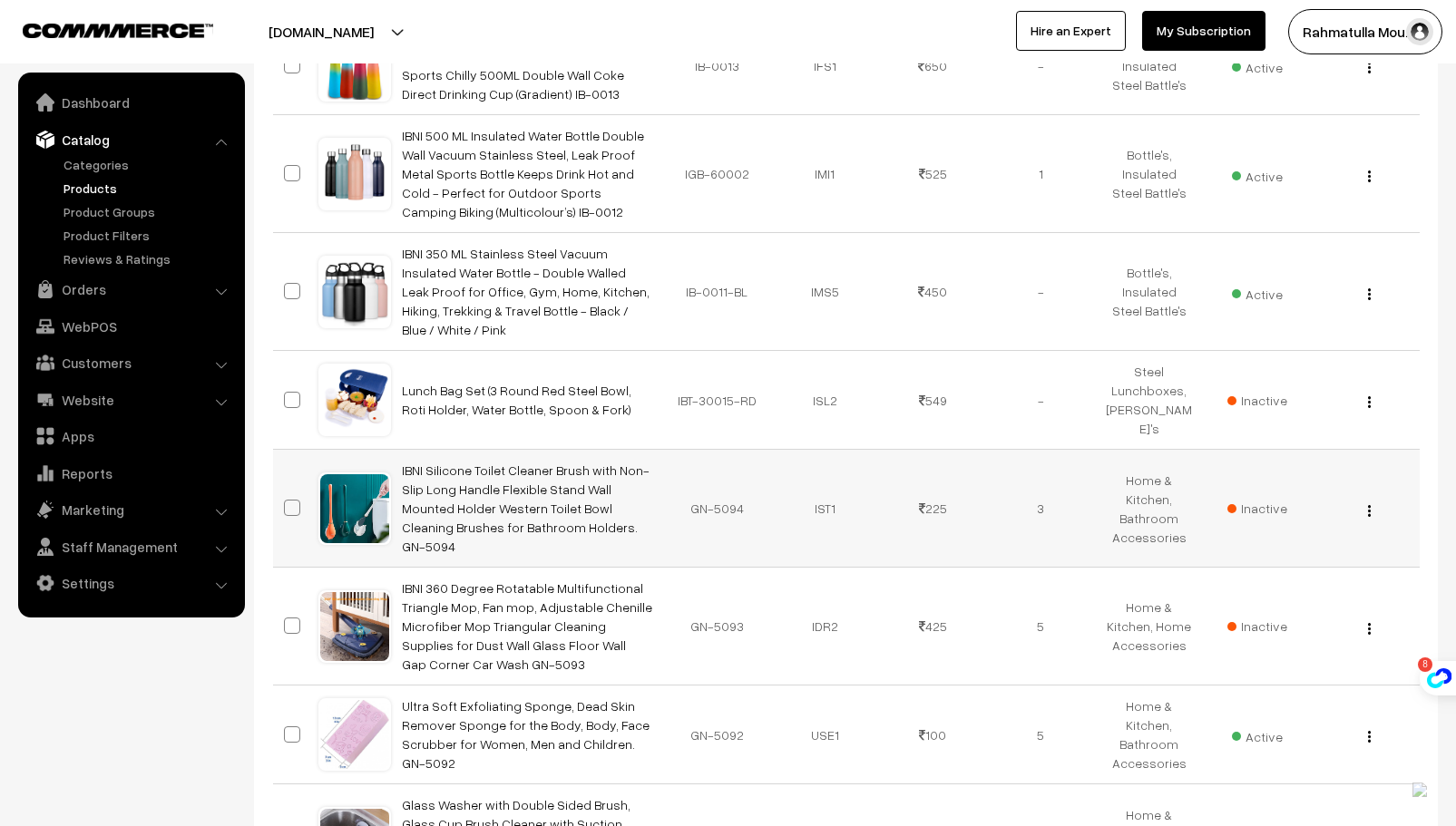
click at [1371, 506] on img "button" at bounding box center [1369, 511] width 3 height 12
click at [1261, 596] on link "Delete" at bounding box center [1288, 616] width 154 height 40
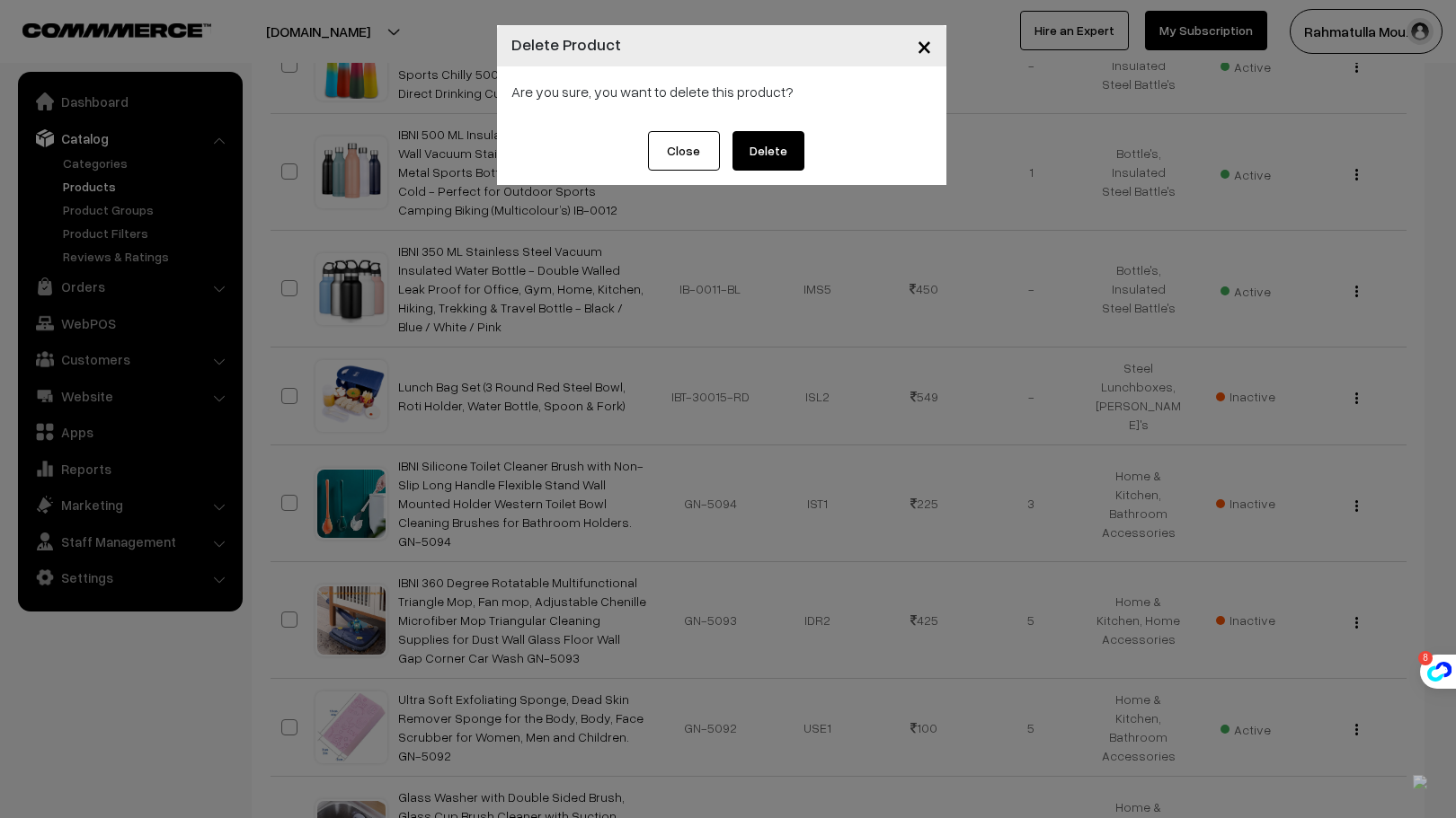
click at [778, 149] on button "Delete" at bounding box center [768, 151] width 72 height 40
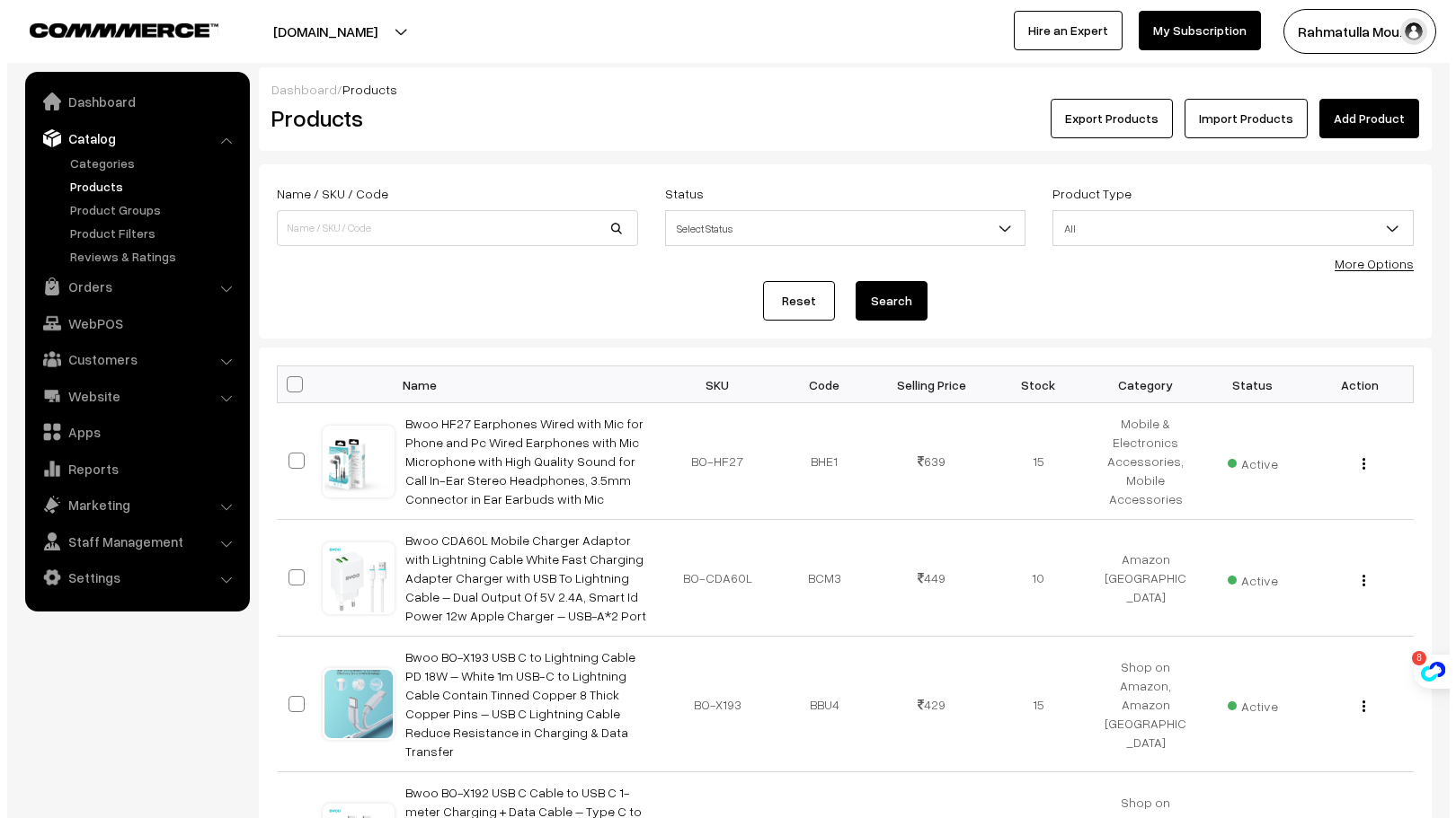
scroll to position [2965, 0]
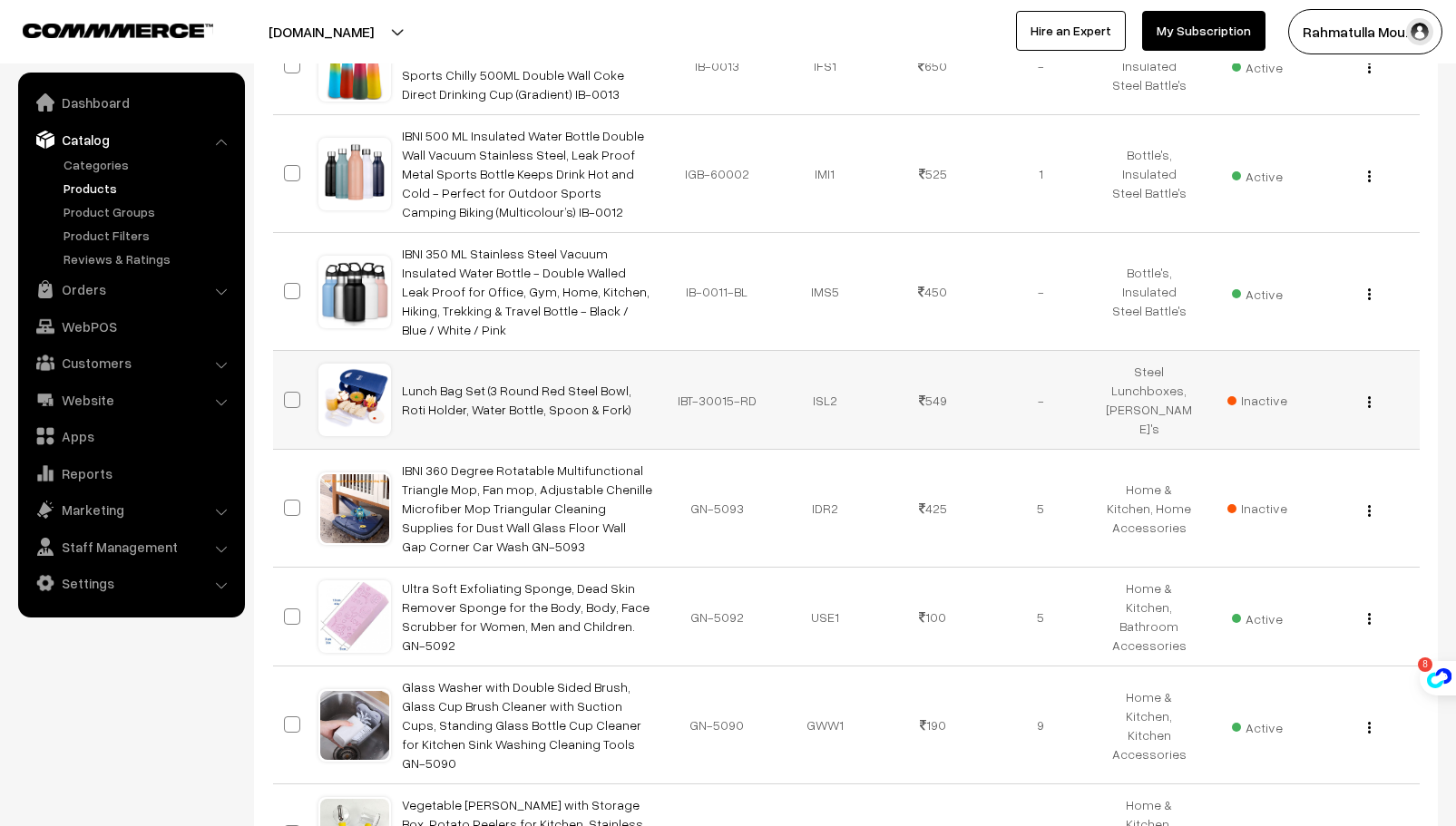
click at [1371, 396] on img "button" at bounding box center [1369, 402] width 3 height 12
click at [1255, 488] on link "Delete" at bounding box center [1288, 507] width 154 height 40
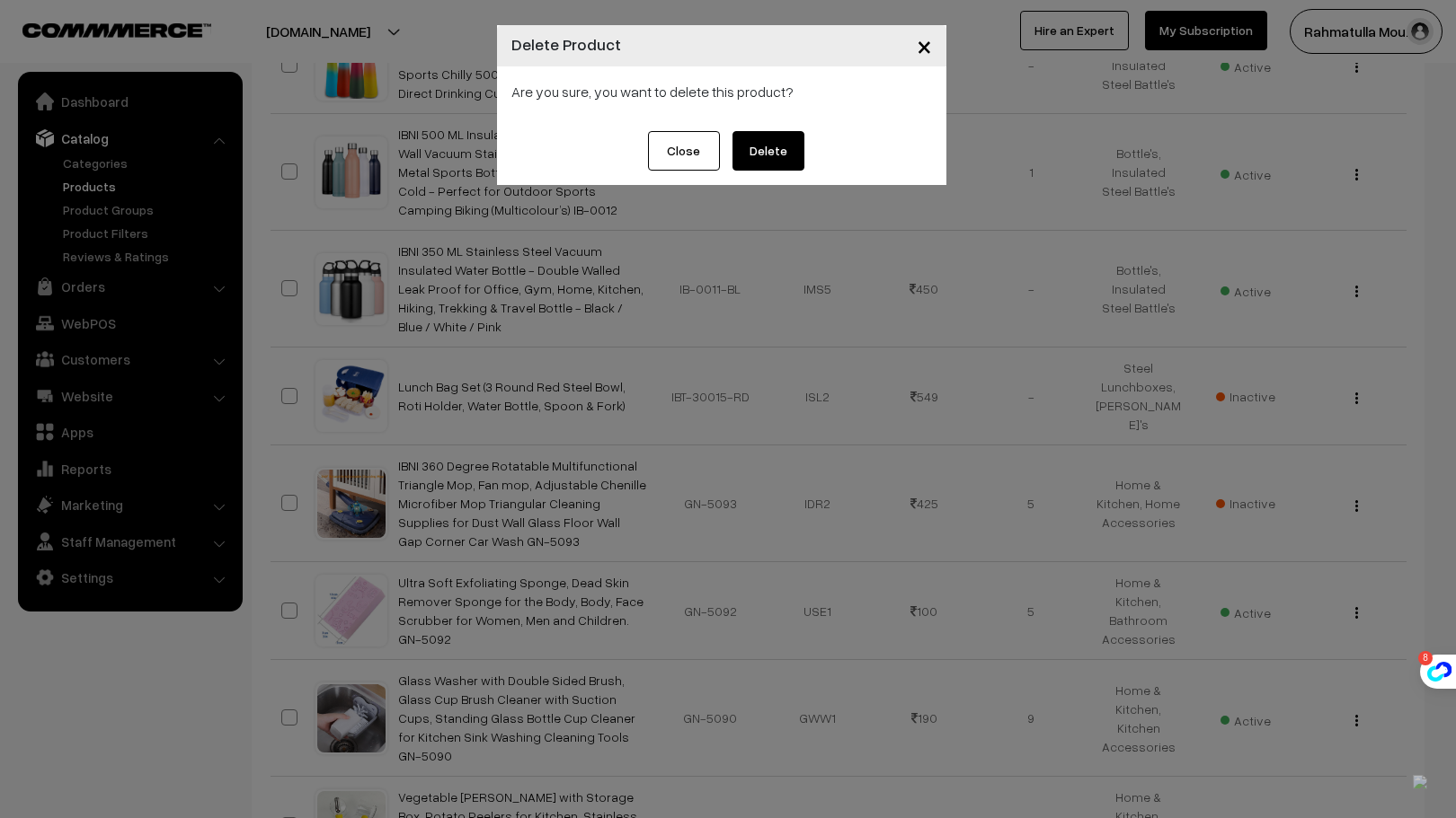
click at [777, 148] on button "Delete" at bounding box center [768, 151] width 72 height 40
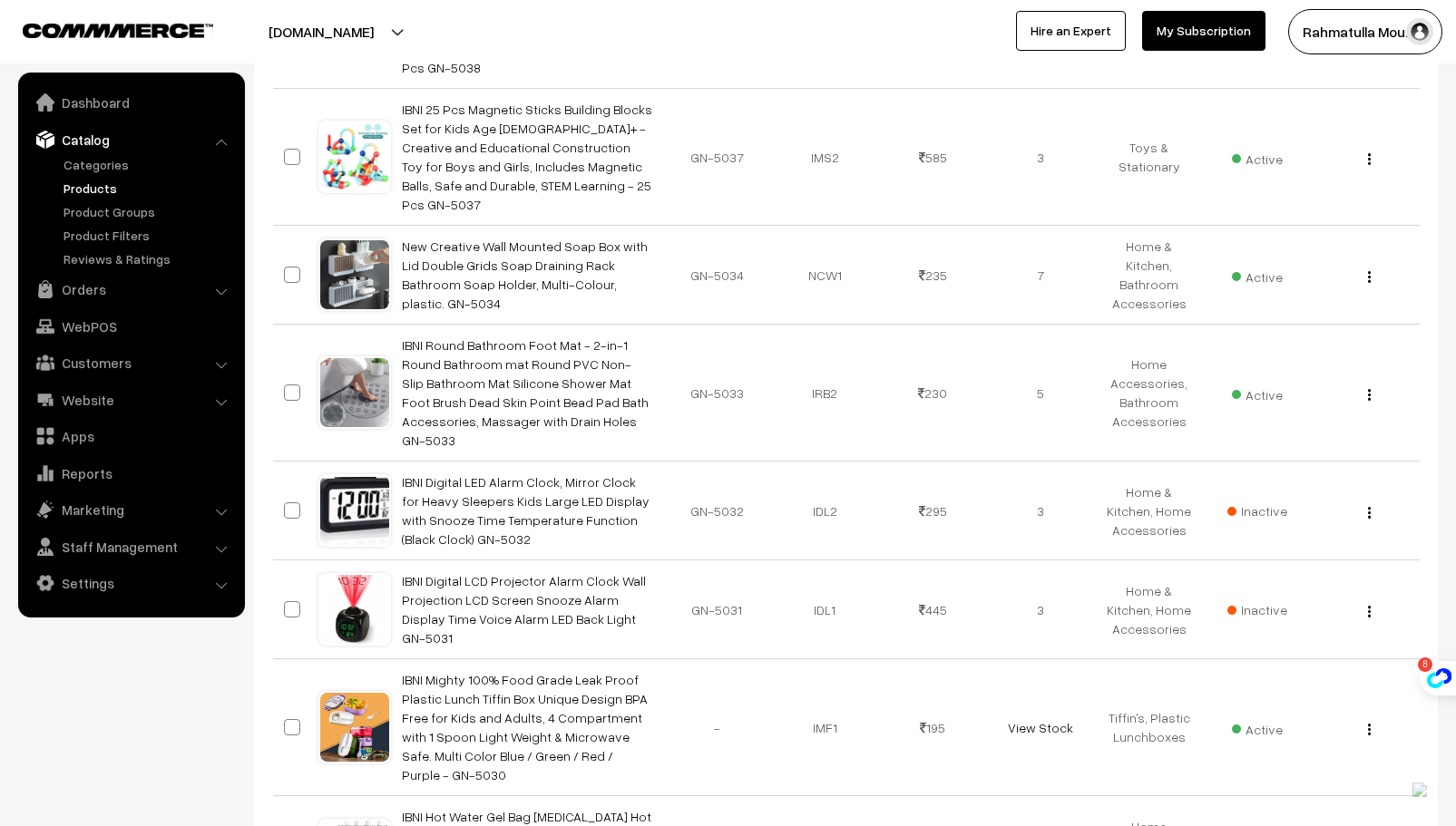
scroll to position [9435, 0]
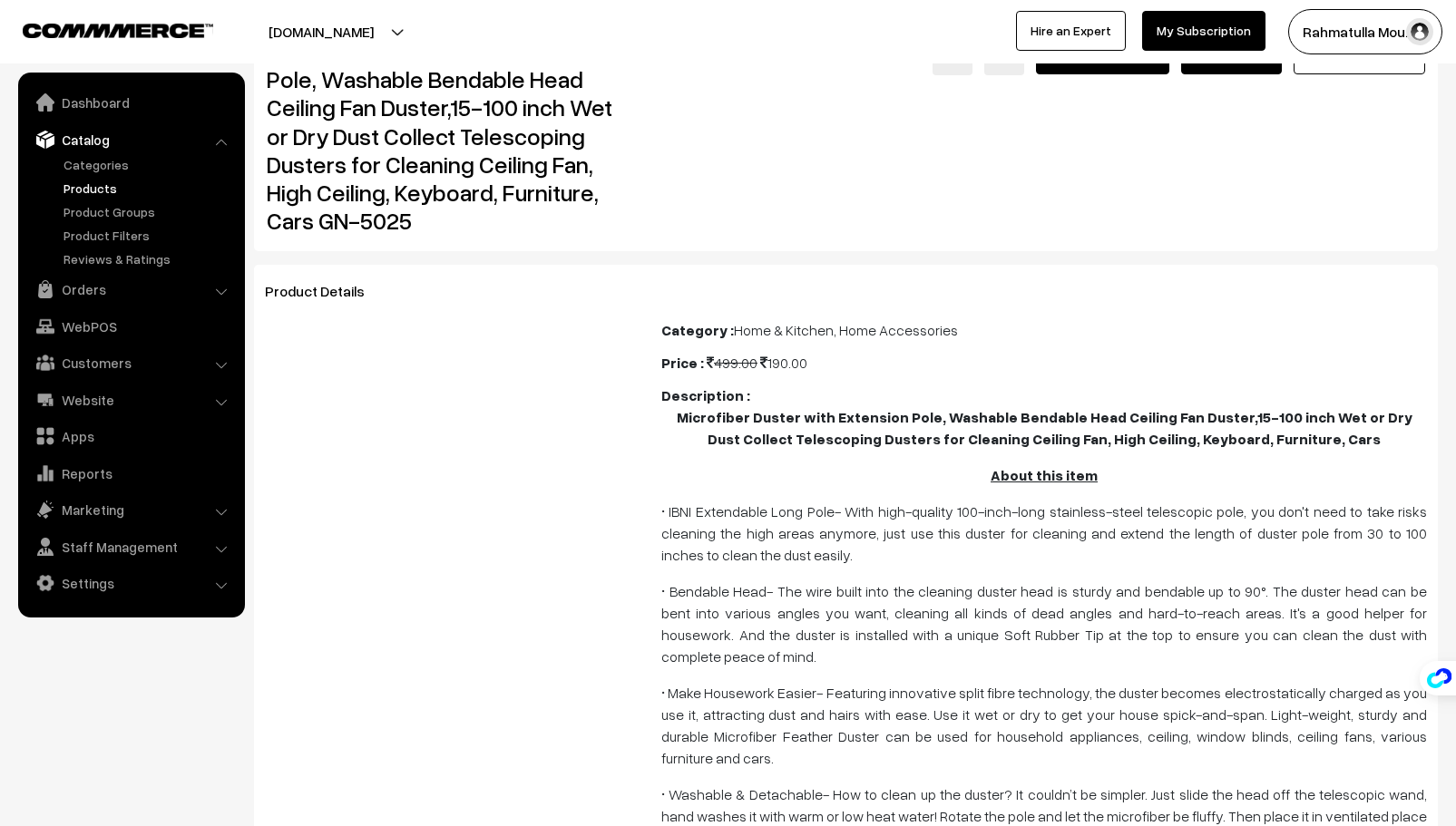
scroll to position [272, 0]
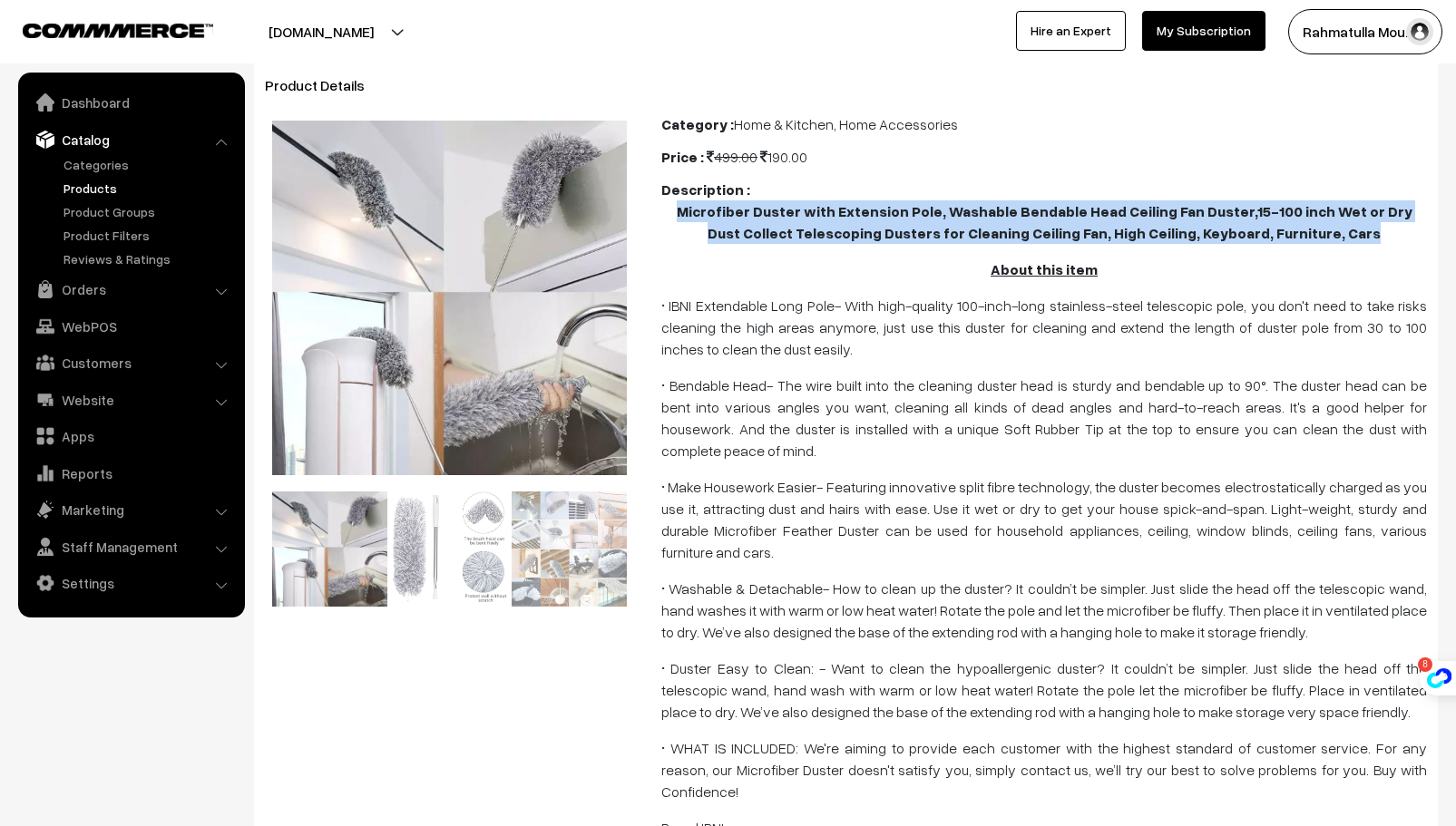
drag, startPoint x: 682, startPoint y: 211, endPoint x: 1360, endPoint y: 235, distance: 678.4
click at [1360, 235] on p "Microfiber Duster with Extension Pole, Washable Bendable Head Ceiling Fan Duste…" at bounding box center [1044, 222] width 765 height 44
copy b "Microfiber Duster with Extension Pole, Washable Bendable Head Ceiling Fan Duste…"
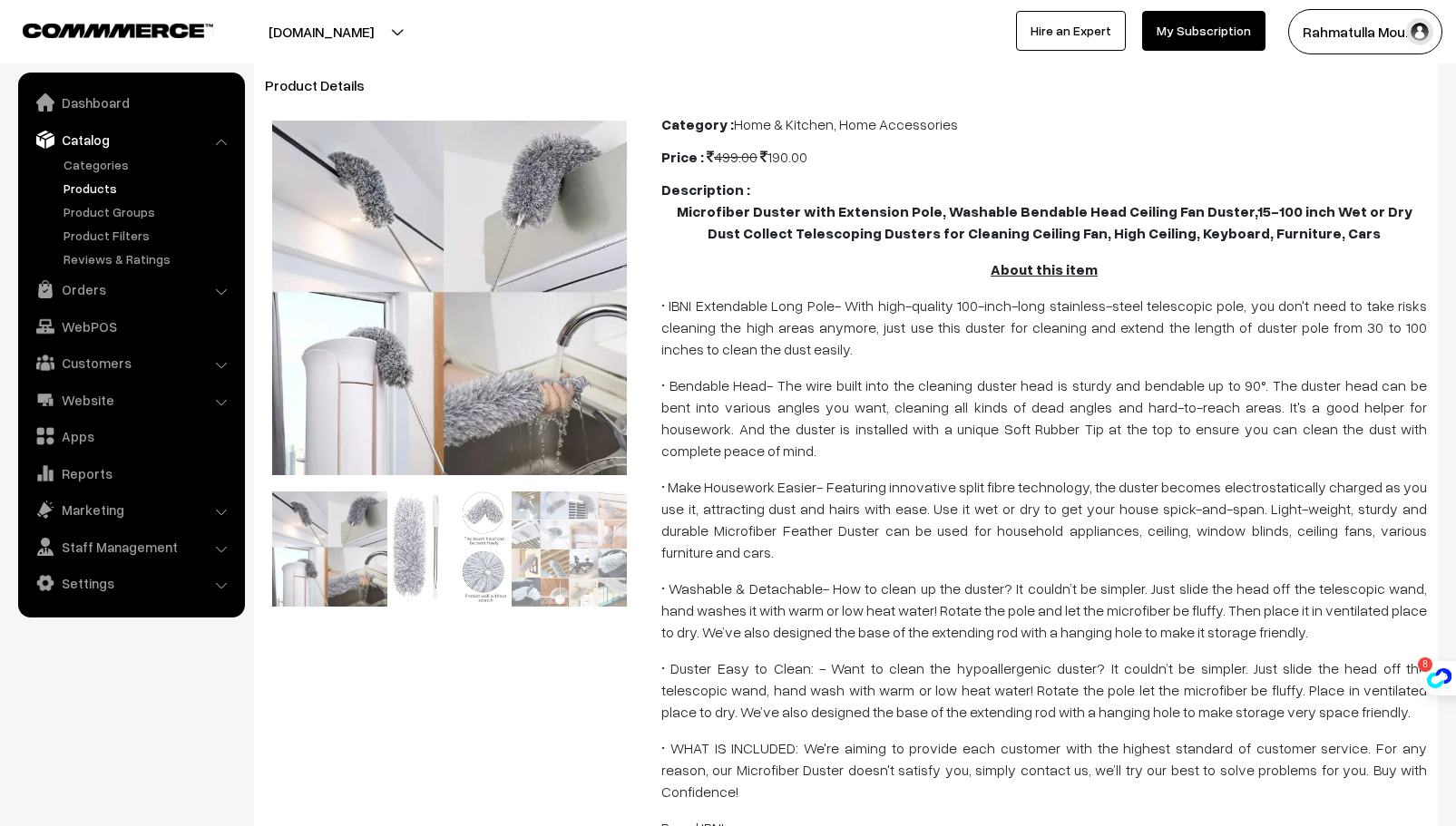
click at [762, 260] on p "About this item" at bounding box center [1044, 269] width 765 height 21
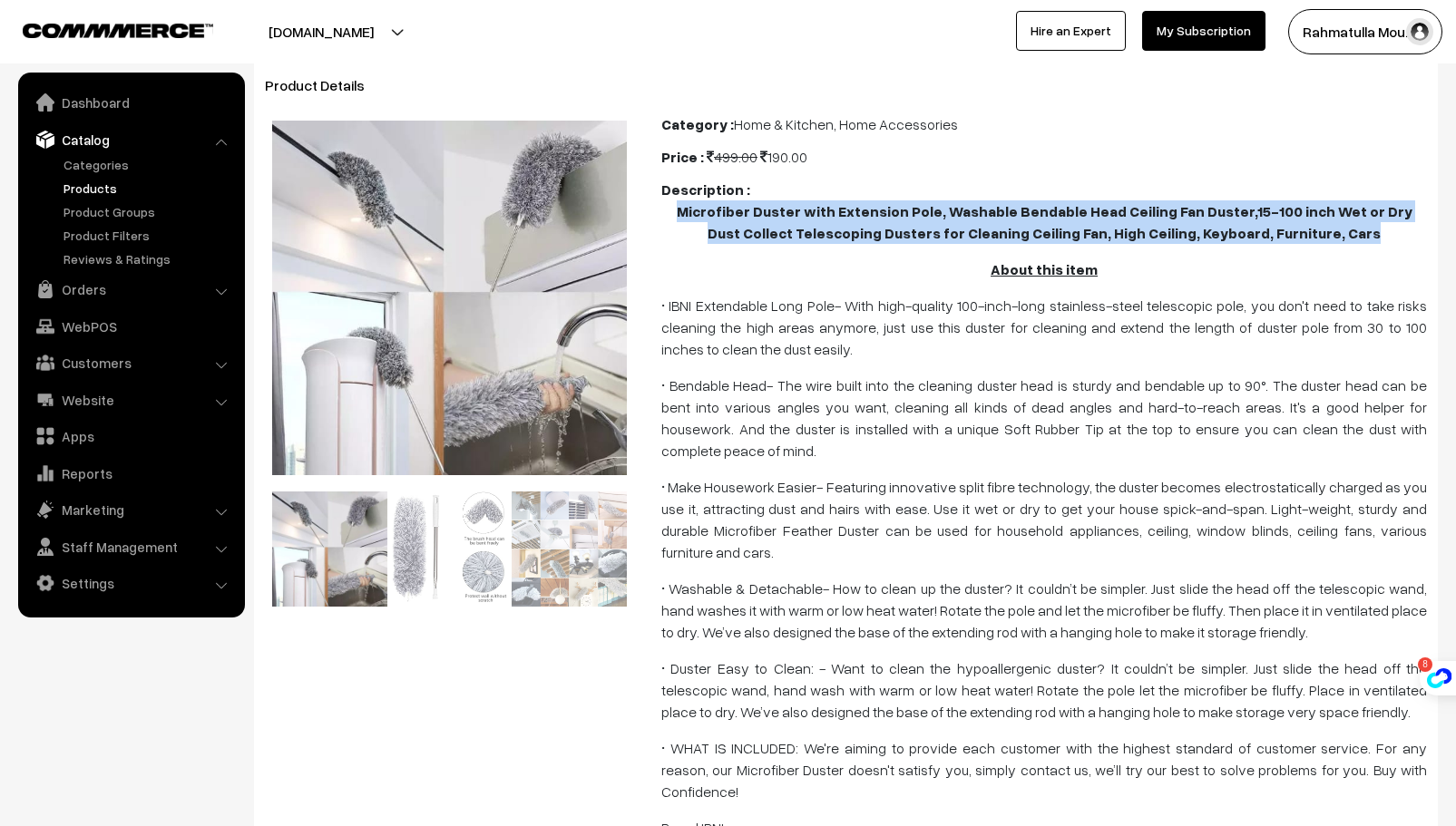
drag, startPoint x: 679, startPoint y: 207, endPoint x: 1351, endPoint y: 235, distance: 672.6
click at [1351, 235] on p "Microfiber Duster with Extension Pole, Washable Bendable Head Ceiling Fan Duste…" at bounding box center [1044, 222] width 765 height 44
copy b "Microfiber Duster with Extension Pole, Washable Bendable Head Ceiling Fan Duste…"
